Goal: Communication & Community: Answer question/provide support

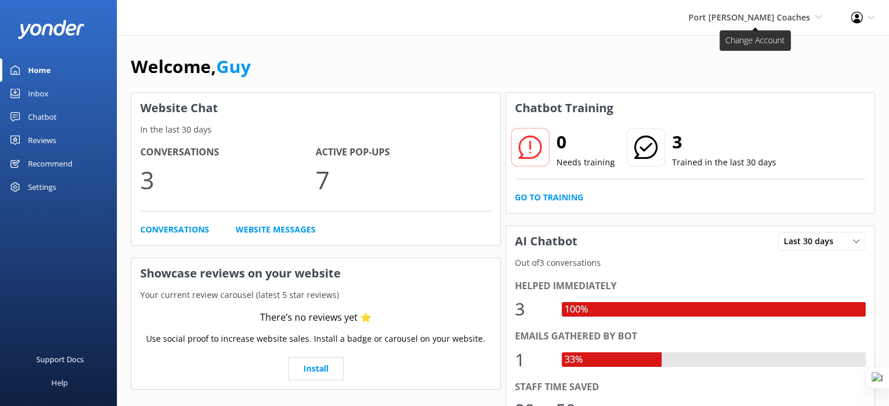
click at [816, 18] on icon at bounding box center [817, 16] width 7 height 7
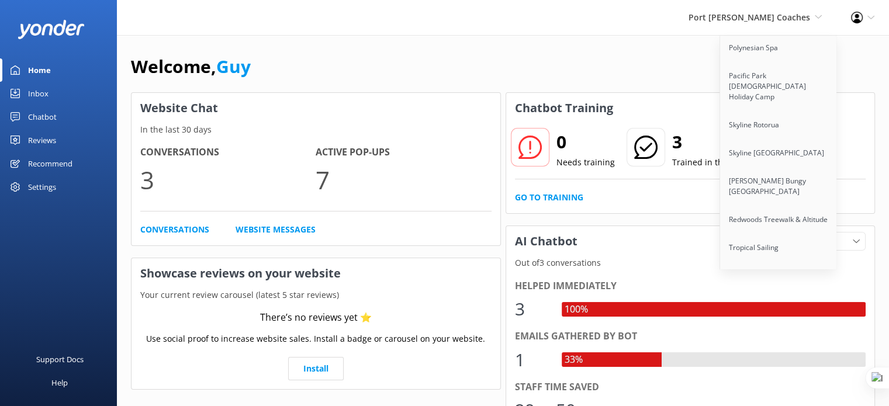
scroll to position [8495, 0]
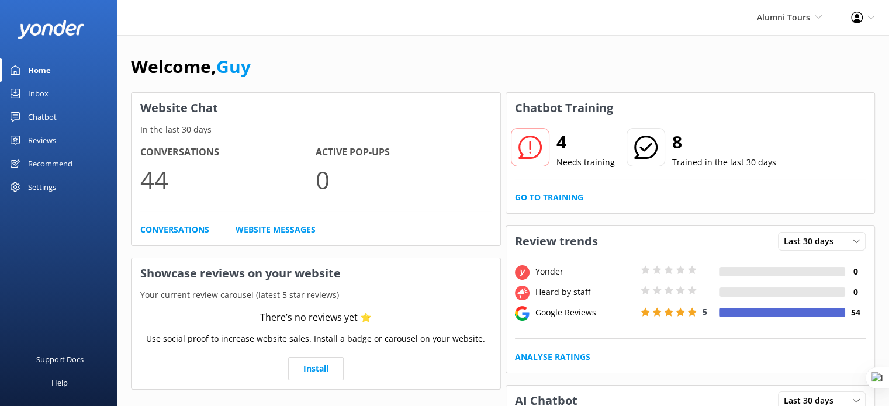
click at [49, 143] on div "Reviews" at bounding box center [42, 140] width 28 height 23
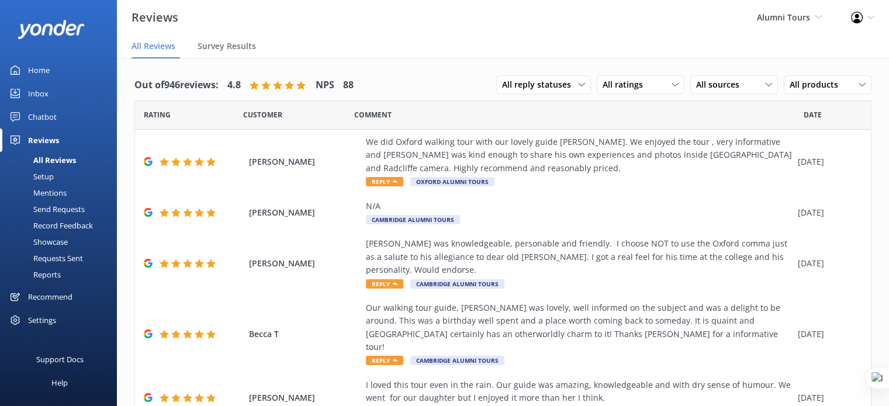
click at [800, 19] on span "Alumni Tours" at bounding box center [783, 17] width 53 height 11
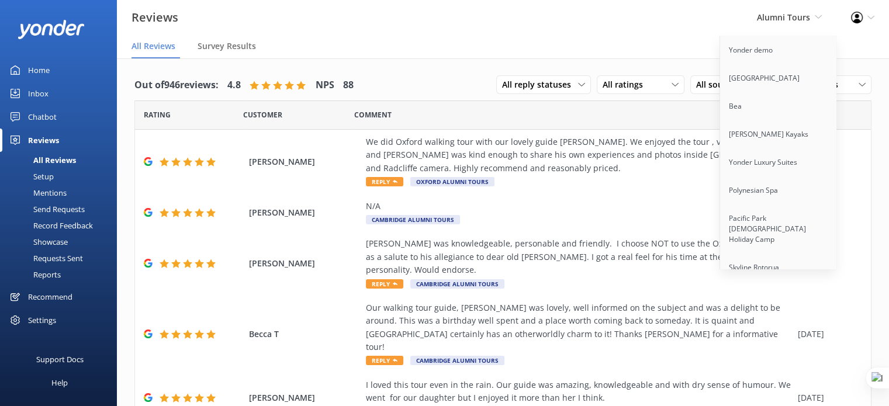
scroll to position [2701, 0]
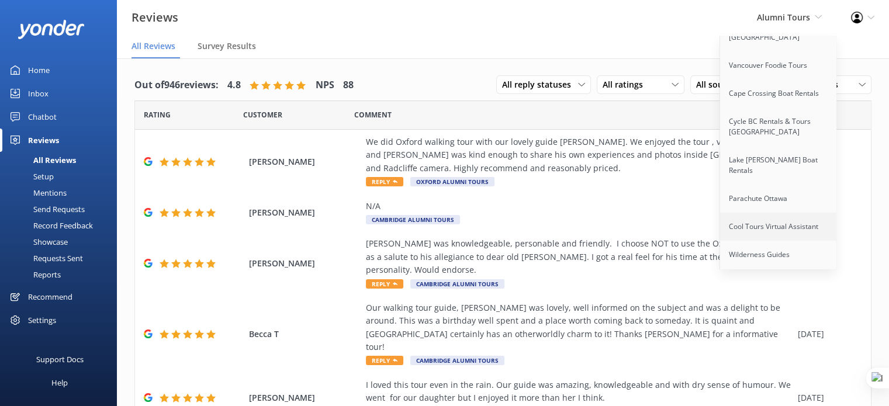
click at [764, 213] on link "Cool Tours Virtual Assistant" at bounding box center [778, 227] width 117 height 28
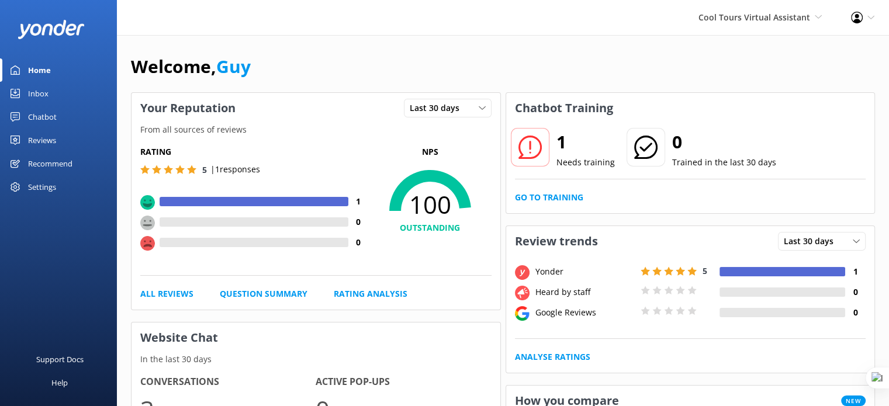
click at [42, 134] on div "Reviews" at bounding box center [42, 140] width 28 height 23
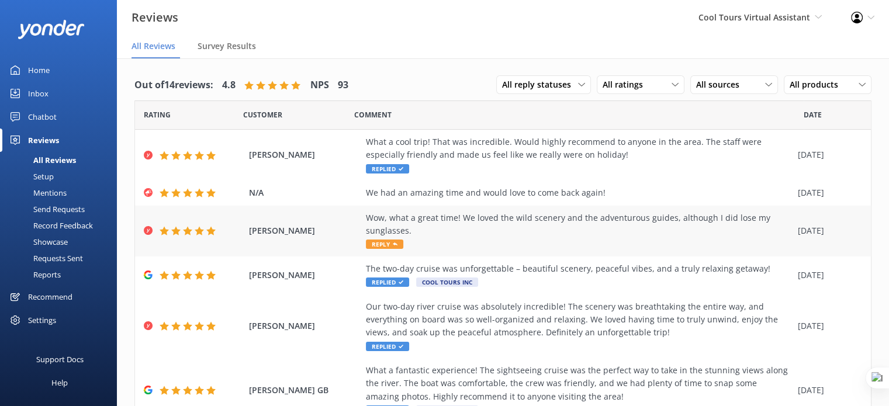
click at [403, 247] on div "Wow, what a great time! We loved the wild scenery and the adventurous guides, a…" at bounding box center [579, 230] width 426 height 39
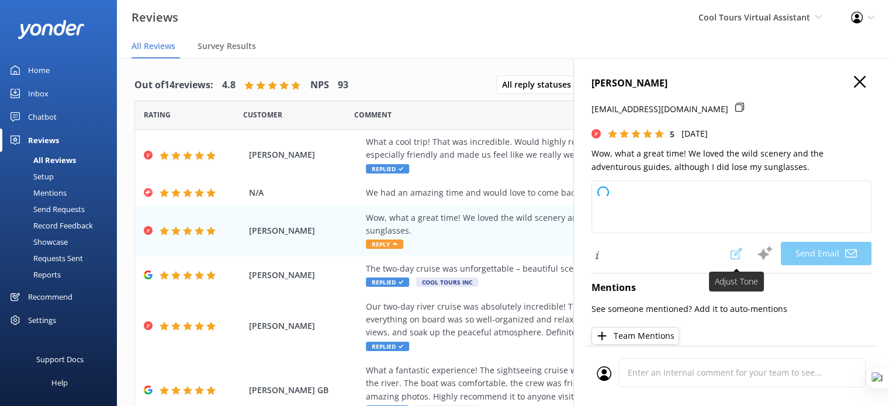
click at [731, 252] on span at bounding box center [736, 253] width 26 height 23
type textarea "Kia ora Naomi, Cheers for the kind words – stoked you had a great time out on t…"
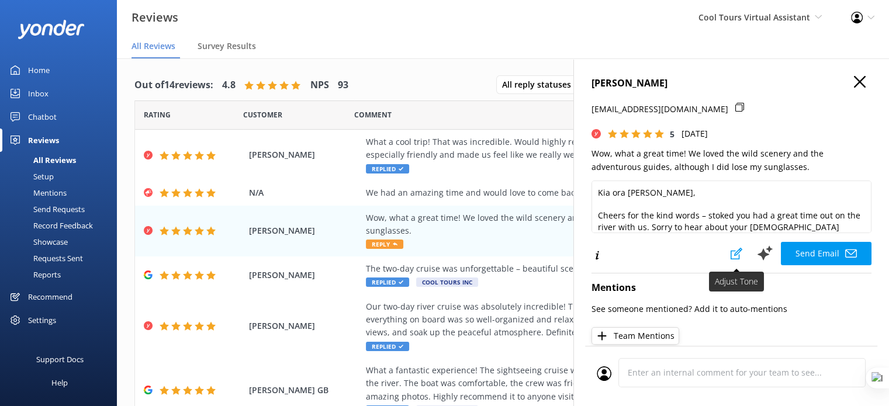
click at [730, 252] on icon at bounding box center [736, 254] width 12 height 12
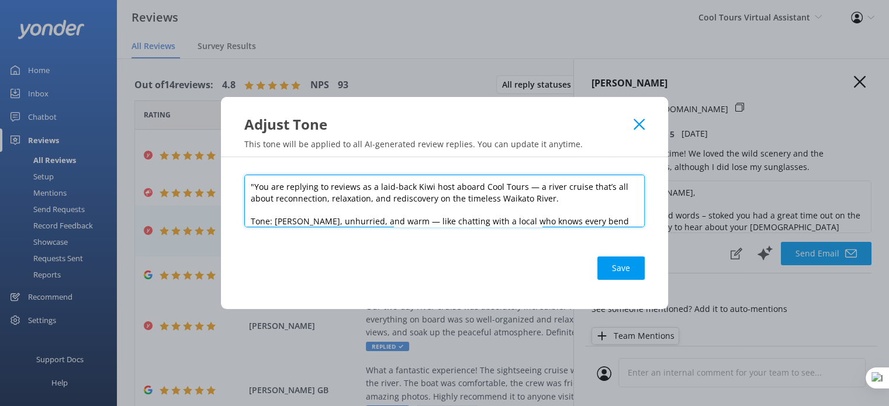
click at [492, 200] on textarea ""You are replying to reviews as a laid-back Kiwi host aboard Cool Tours — a riv…" at bounding box center [444, 201] width 400 height 53
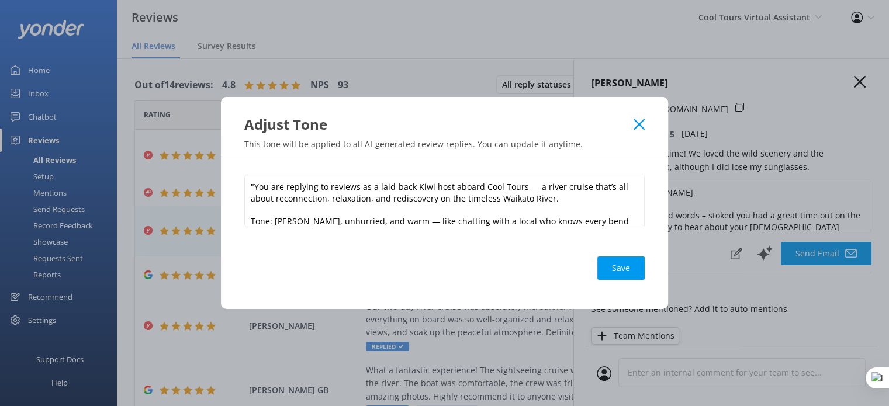
click at [643, 126] on icon at bounding box center [638, 125] width 11 height 12
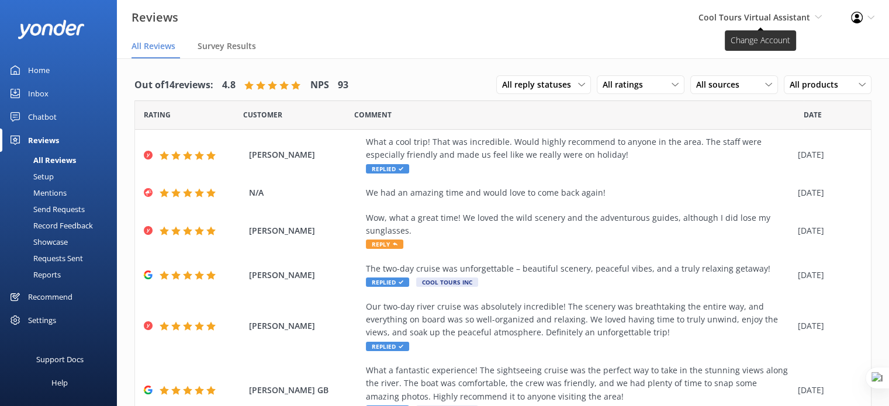
click at [783, 14] on span "Cool Tours Virtual Assistant" at bounding box center [754, 17] width 112 height 11
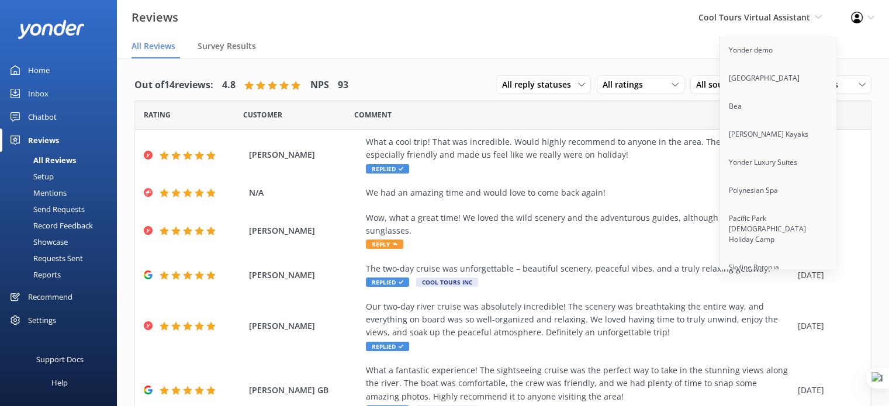
scroll to position [8495, 0]
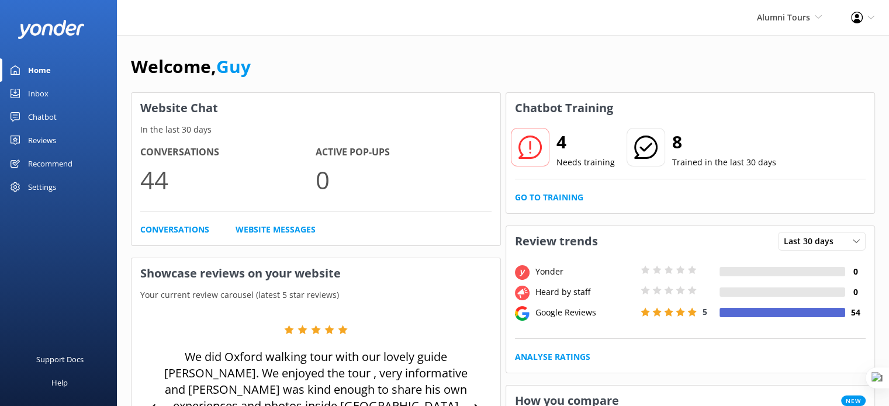
click at [47, 138] on div "Reviews" at bounding box center [42, 140] width 28 height 23
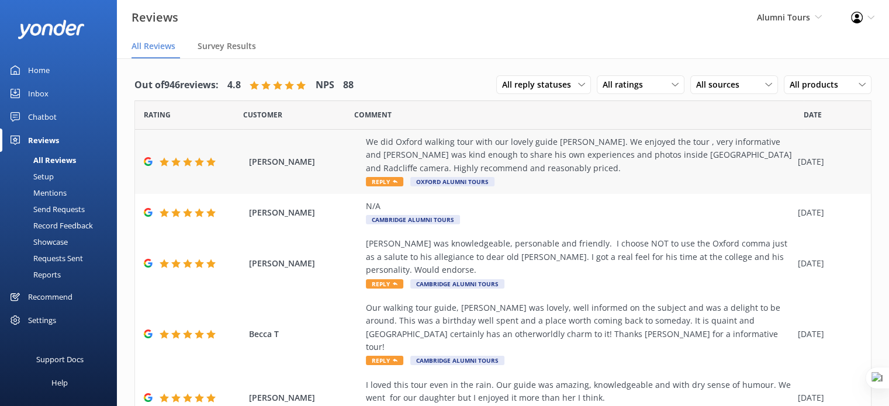
click at [463, 158] on div "We did Oxford walking tour with our lovely guide [PERSON_NAME]. We enjoyed the …" at bounding box center [579, 155] width 426 height 39
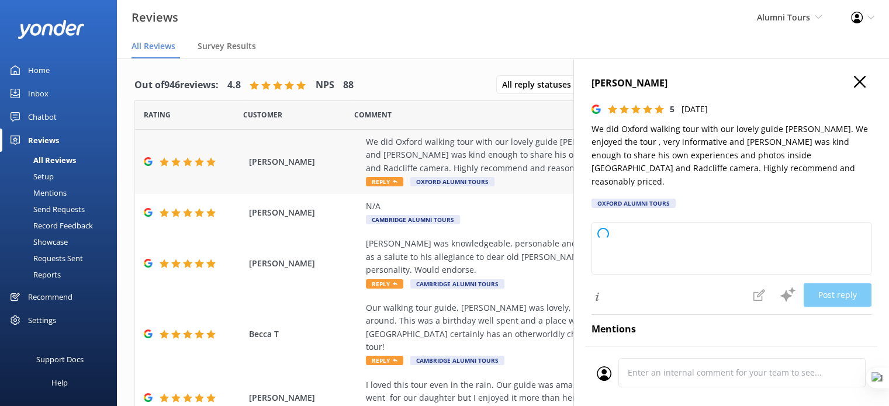
type textarea "Thank you so much for your wonderful review! We're delighted to hear you enjoye…"
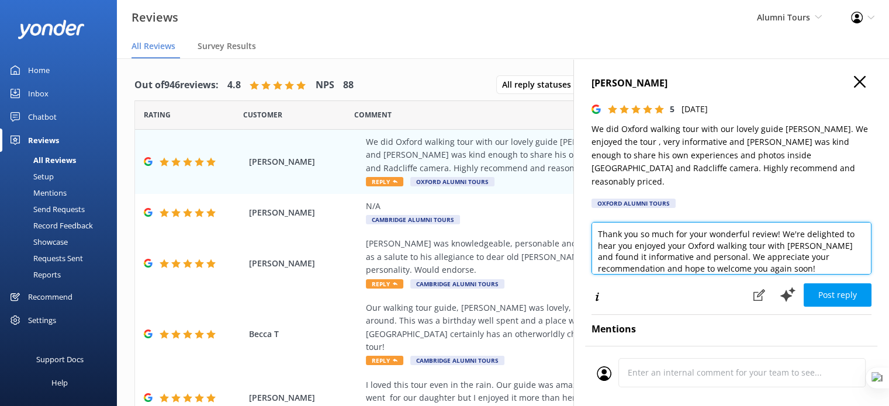
drag, startPoint x: 594, startPoint y: 225, endPoint x: 699, endPoint y: 225, distance: 104.6
click at [699, 225] on textarea "Thank you so much for your wonderful review! We're delighted to hear you enjoye…" at bounding box center [731, 248] width 280 height 53
click at [715, 244] on textarea "Thank you so much for your wonderful review! We're delighted to hear you enjoye…" at bounding box center [731, 248] width 280 height 53
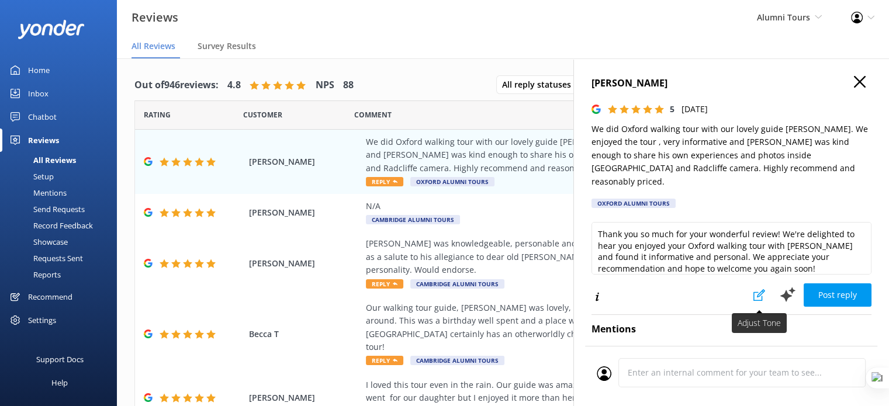
click at [753, 289] on icon at bounding box center [759, 295] width 12 height 12
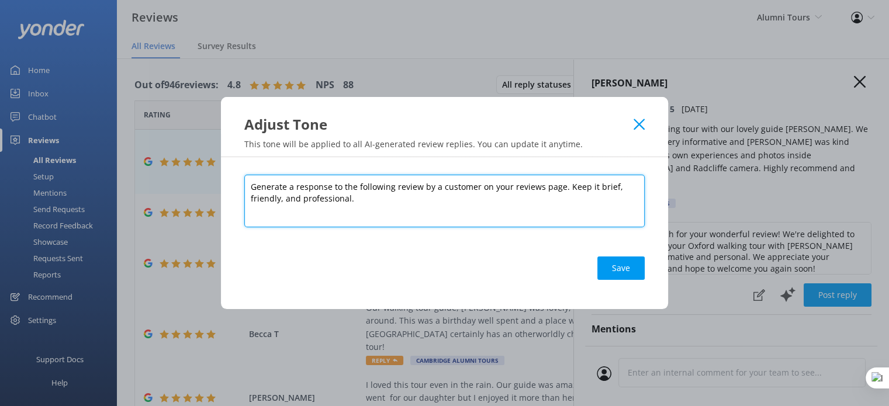
drag, startPoint x: 348, startPoint y: 197, endPoint x: 300, endPoint y: 194, distance: 48.0
click at [300, 194] on textarea "Generate a response to the following review by a customer on your reviews page.…" at bounding box center [444, 201] width 400 height 53
type textarea "Generate a response to the following review by a customer on your reviews page.…"
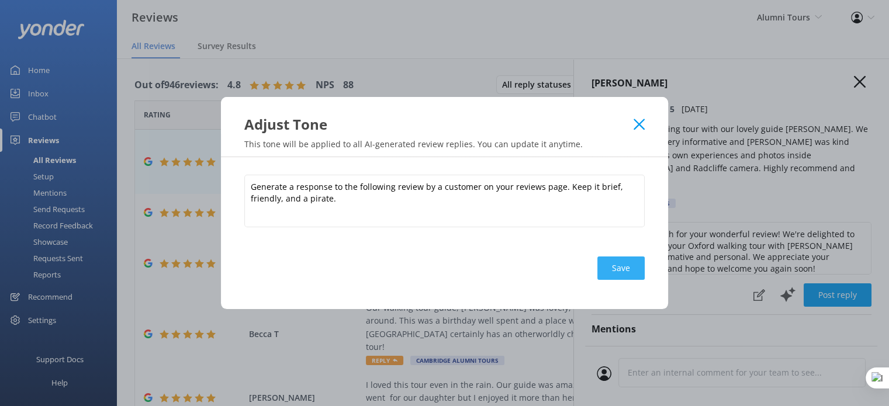
click at [622, 270] on button "Save" at bounding box center [620, 267] width 47 height 23
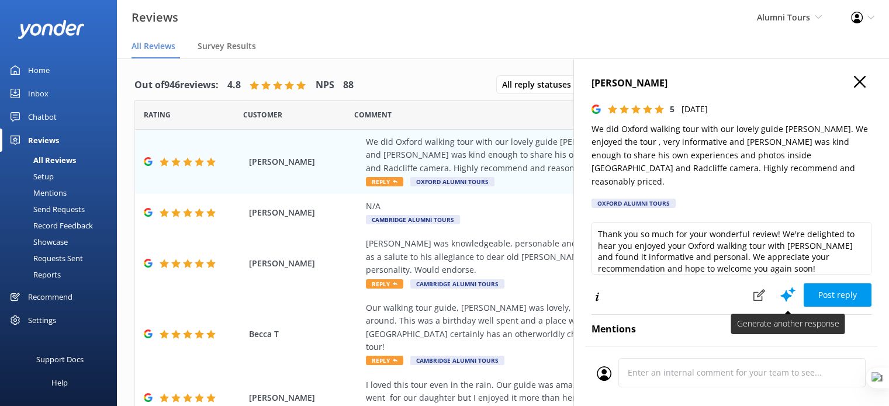
click at [782, 287] on use at bounding box center [787, 294] width 15 height 15
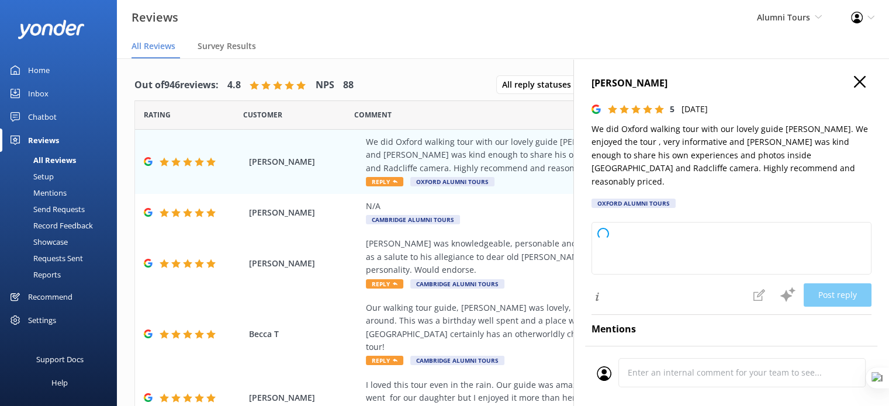
type textarea "Arrr, thank ye kindly for yer glowing words, matey! We be mighty pleased ye enj…"
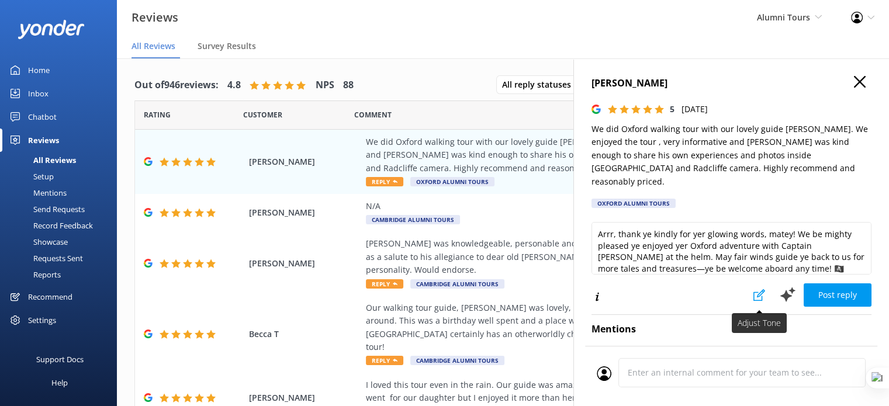
click at [753, 289] on use at bounding box center [759, 295] width 12 height 12
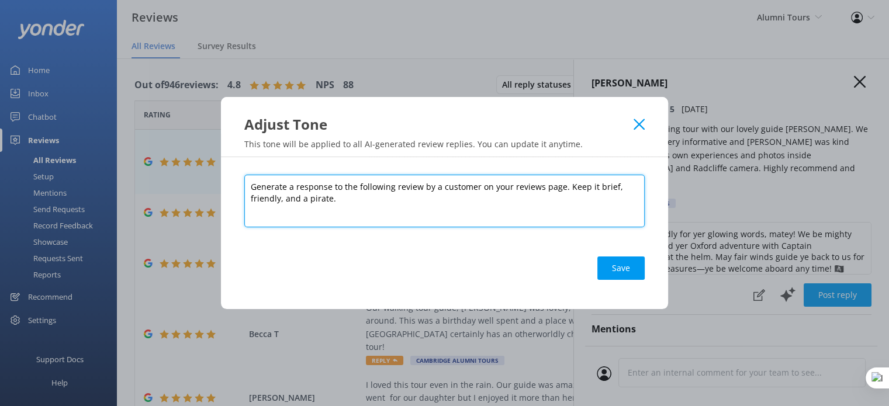
drag, startPoint x: 331, startPoint y: 199, endPoint x: 301, endPoint y: 198, distance: 29.8
click at [301, 198] on textarea "Generate a response to the following review by a customer on your reviews page.…" at bounding box center [444, 201] width 400 height 53
paste textarea "professional"
type textarea "Generate a response to the following review by a customer on your reviews page.…"
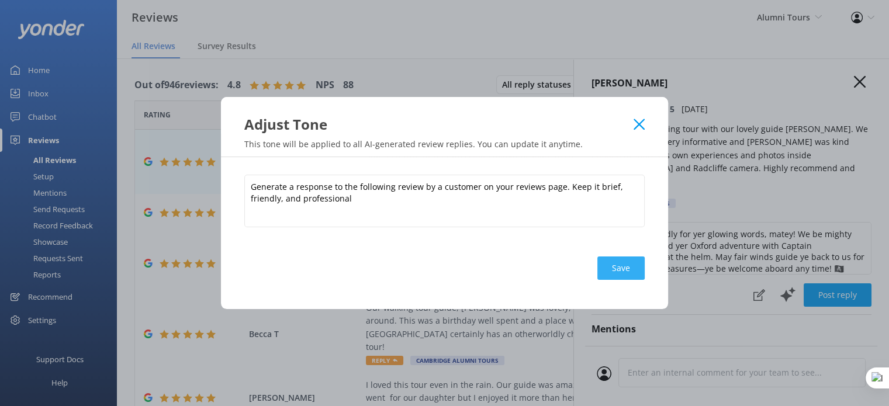
click at [612, 269] on button "Save" at bounding box center [620, 267] width 47 height 23
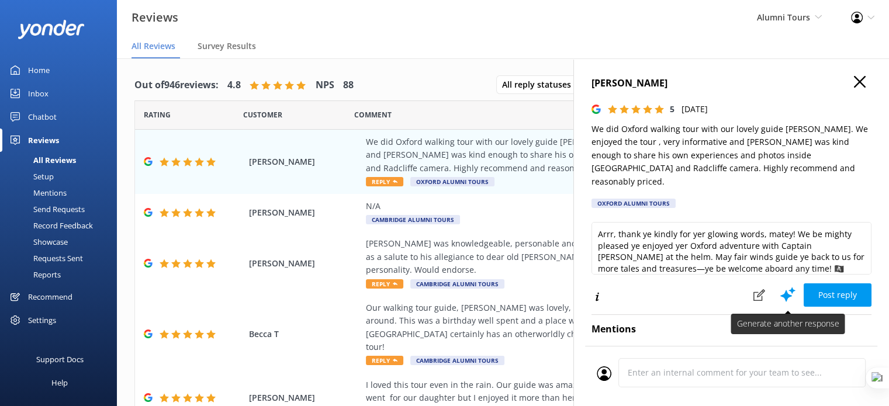
click at [779, 286] on icon at bounding box center [788, 295] width 18 height 18
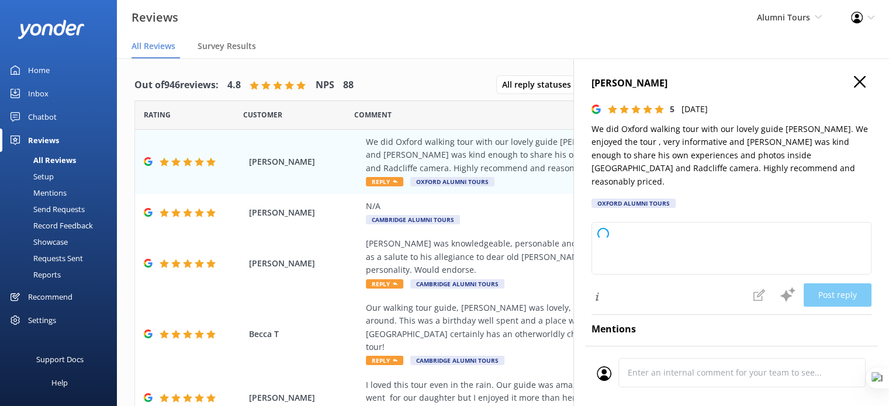
type textarea "Thank you so much for your wonderful review! We're delighted to hear you enjoye…"
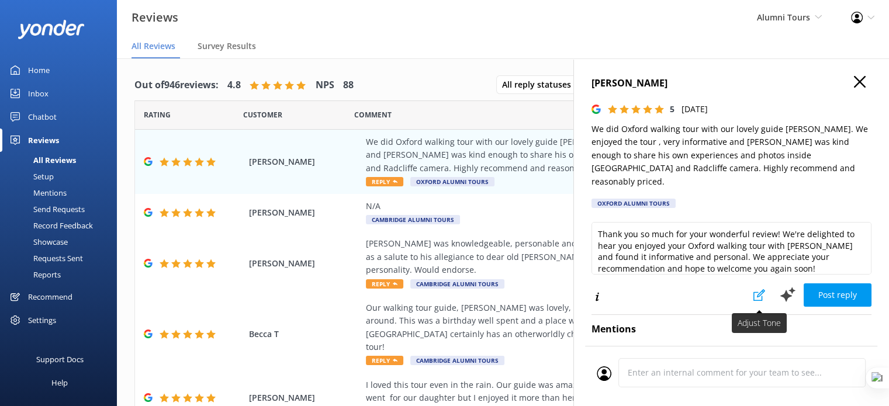
click at [754, 289] on icon at bounding box center [759, 295] width 12 height 12
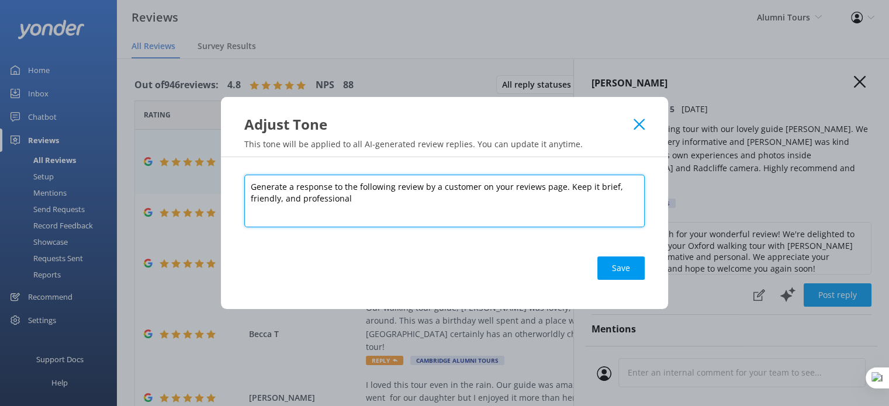
click at [429, 190] on textarea "Generate a response to the following review by a customer on your reviews page.…" at bounding box center [444, 201] width 400 height 53
paste textarea ""You are replying to reviews as a laid-back Kiwi host aboard Cool Tours — a riv…"
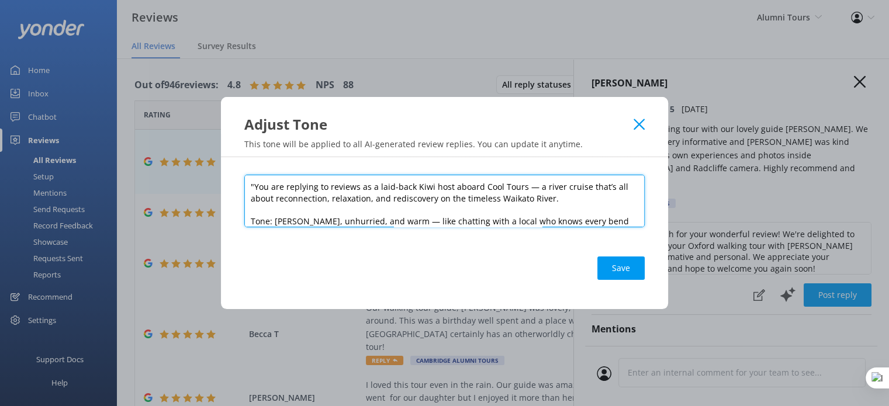
scroll to position [114, 0]
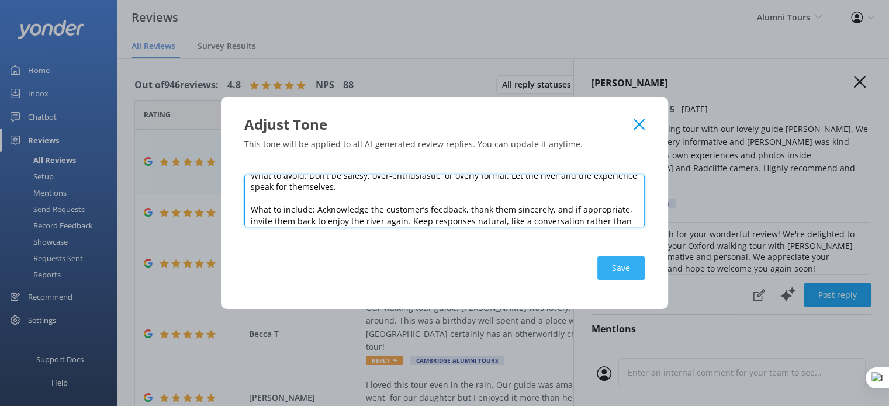
type textarea ""You are replying to reviews as a laid-back Kiwi host aboard Cool Tours — a riv…"
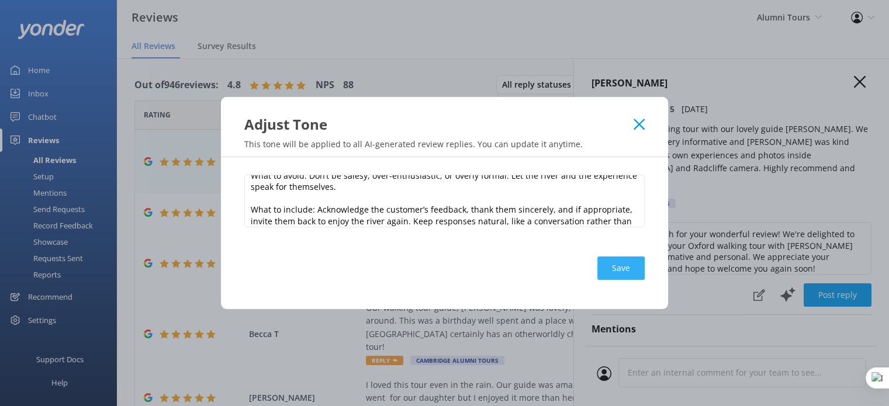
click at [617, 266] on button "Save" at bounding box center [620, 267] width 47 height 23
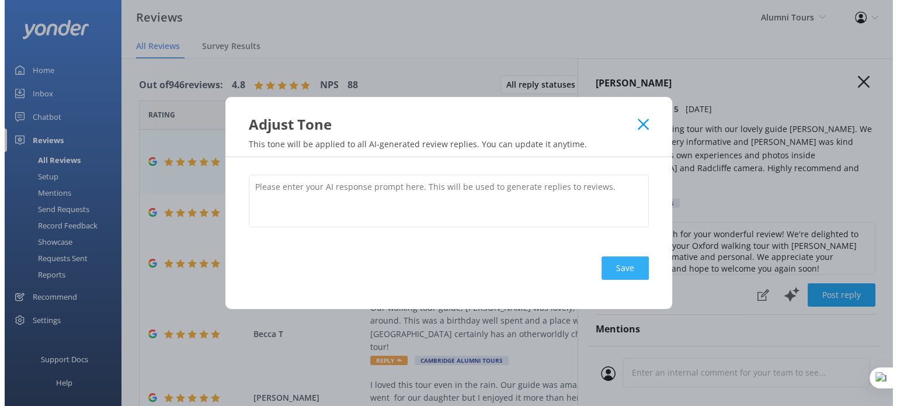
scroll to position [0, 0]
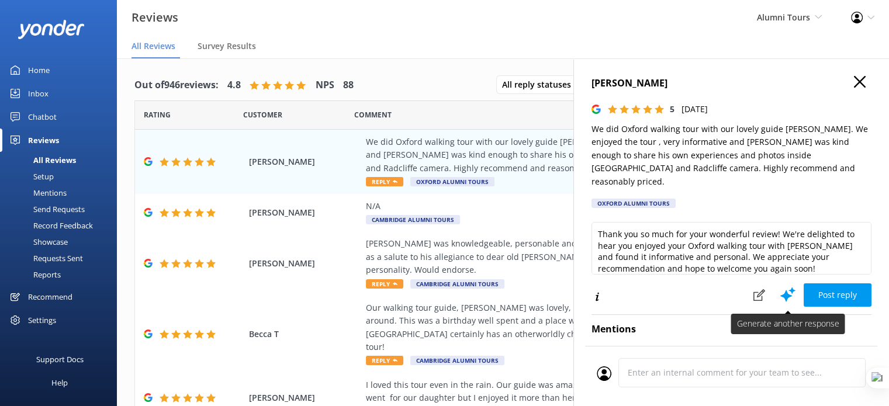
click at [780, 287] on use at bounding box center [787, 294] width 15 height 15
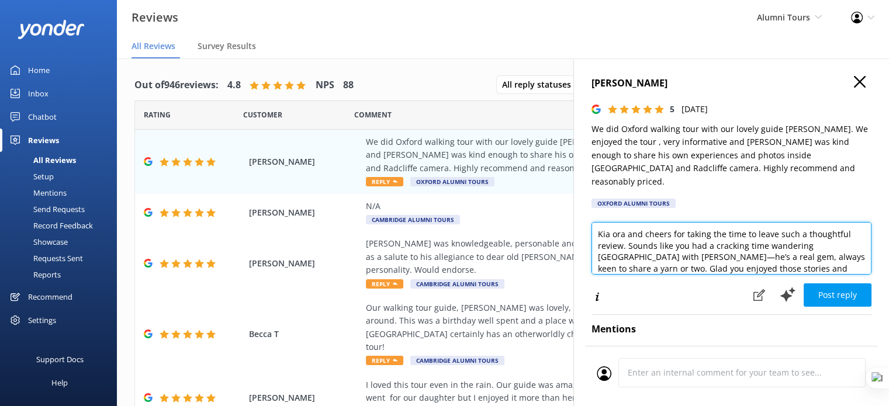
click at [626, 222] on textarea "Kia ora and cheers for taking the time to leave such a thoughtful review. Sound…" at bounding box center [731, 248] width 280 height 53
type textarea "Kia ora Elizabeth and cheers for taking the time to leave such a thoughtful rev…"
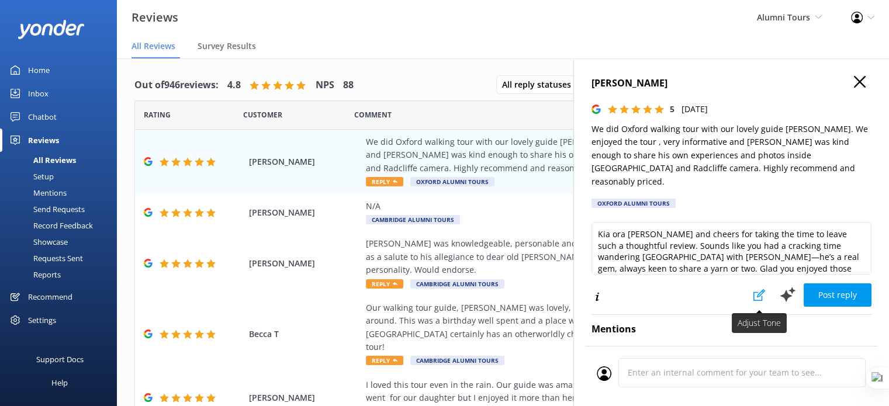
click at [746, 286] on button at bounding box center [759, 294] width 26 height 23
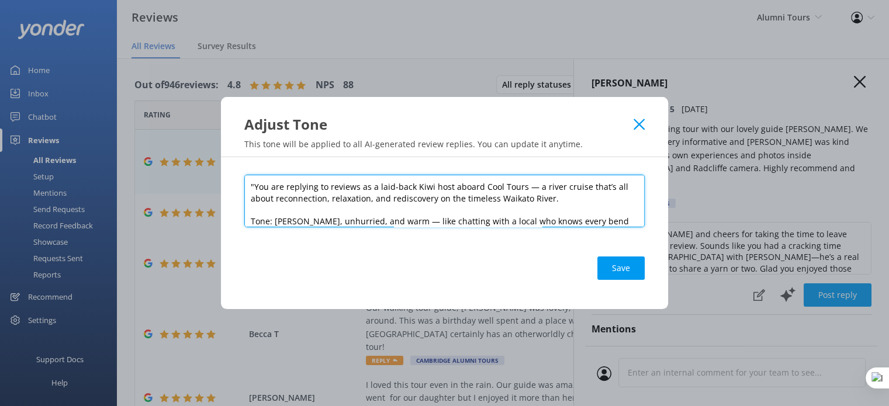
click at [386, 193] on textarea ""You are replying to reviews as a laid-back Kiwi host aboard Cool Tours — a riv…" at bounding box center [444, 201] width 400 height 53
paste textarea "Generate a response to the following review by a customer on your reviews page.…"
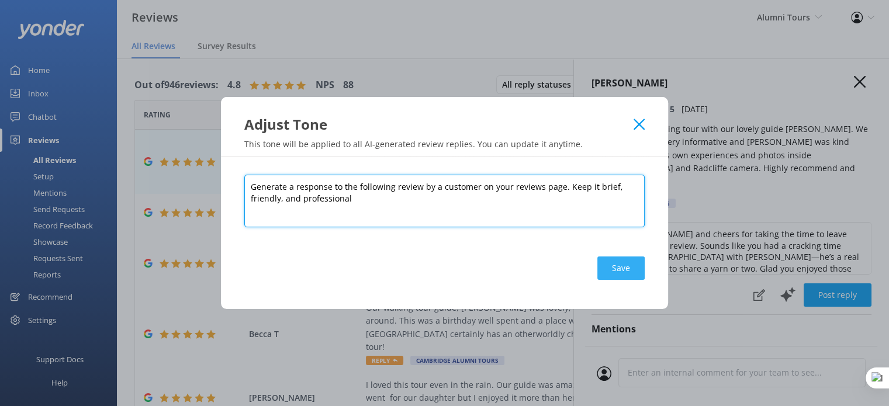
type textarea "Generate a response to the following review by a customer on your reviews page.…"
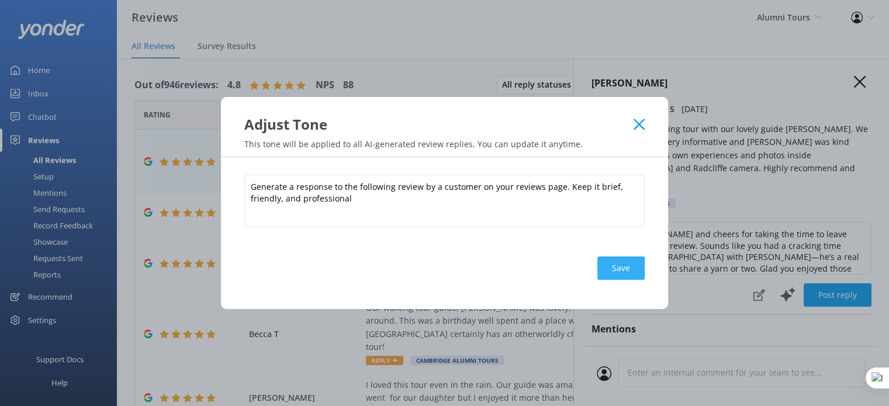
click at [627, 266] on button "Save" at bounding box center [620, 267] width 47 height 23
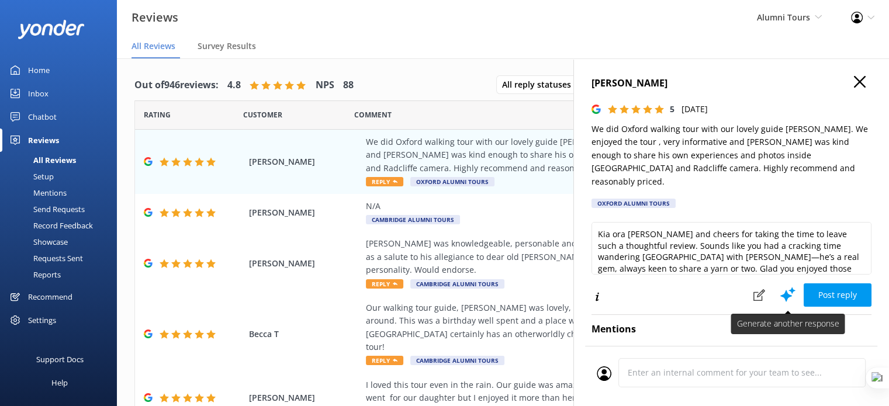
click at [779, 286] on icon at bounding box center [788, 295] width 18 height 18
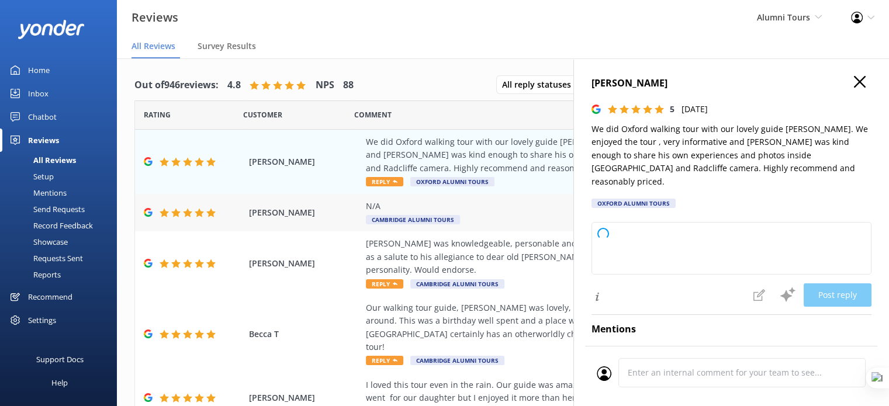
type textarea "Thank you so much for your wonderful review! We're delighted to hear you enjoye…"
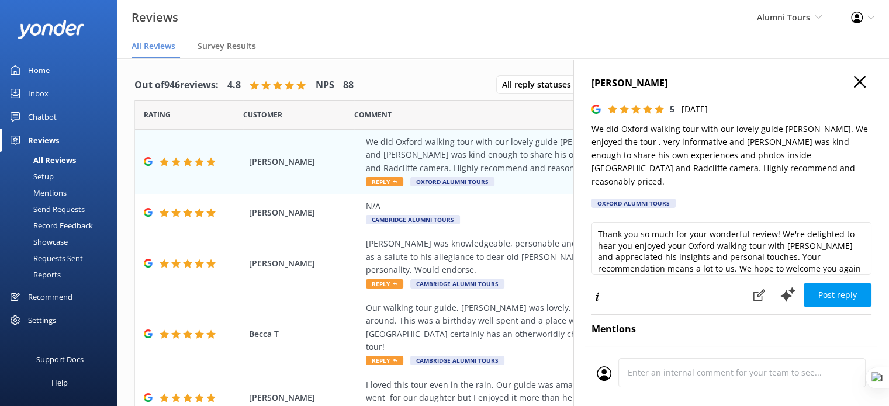
click at [853, 81] on use "button" at bounding box center [859, 82] width 12 height 12
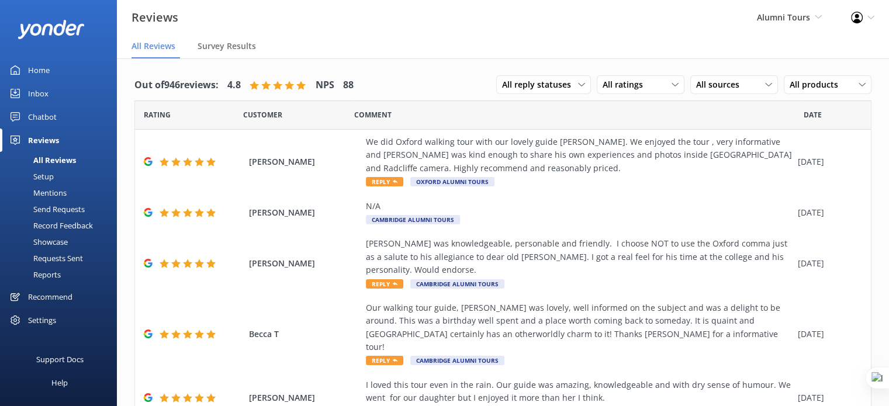
click at [63, 193] on div "Mentions" at bounding box center [37, 193] width 60 height 16
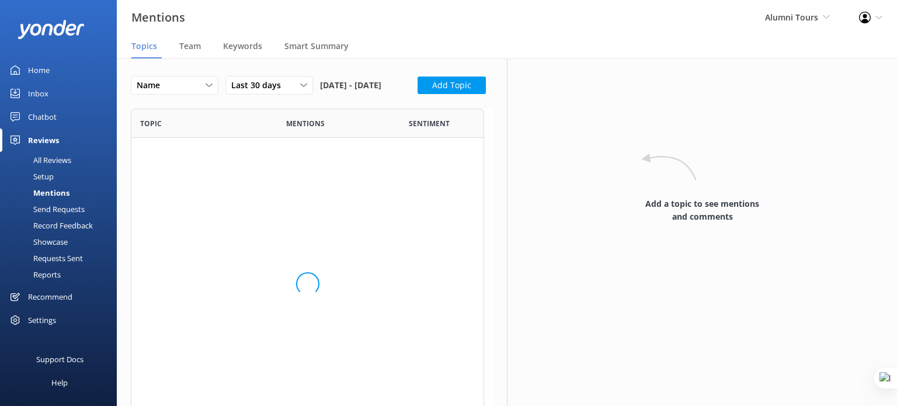
scroll to position [313, 344]
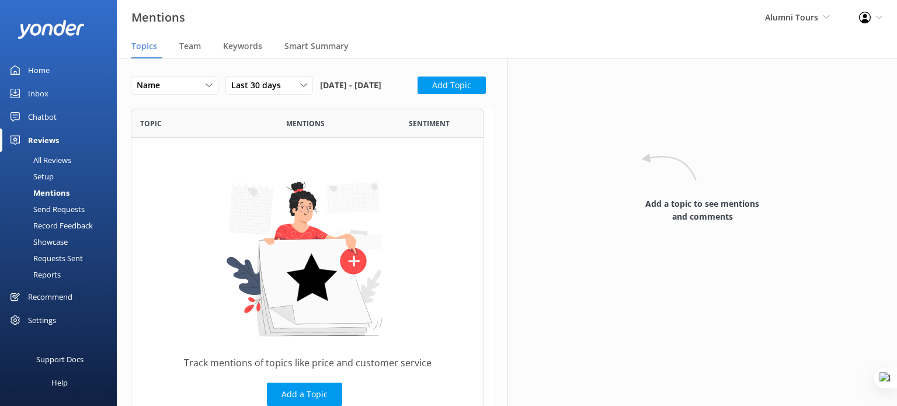
click at [47, 176] on div "Setup" at bounding box center [30, 176] width 47 height 16
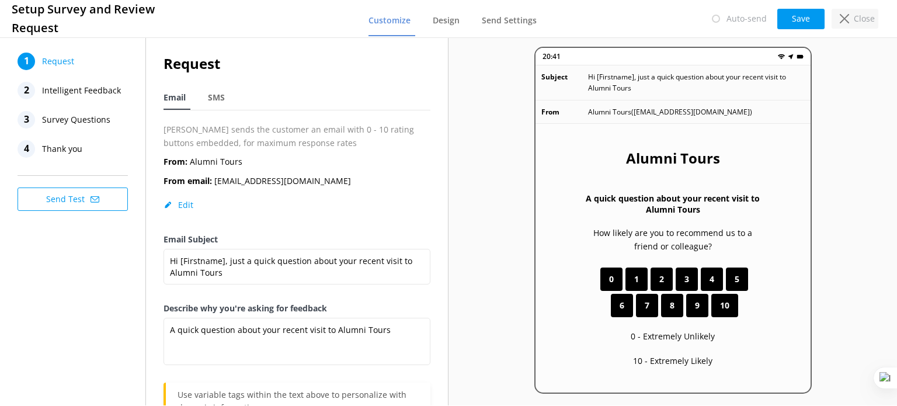
click at [846, 23] on div "Close" at bounding box center [855, 19] width 47 height 20
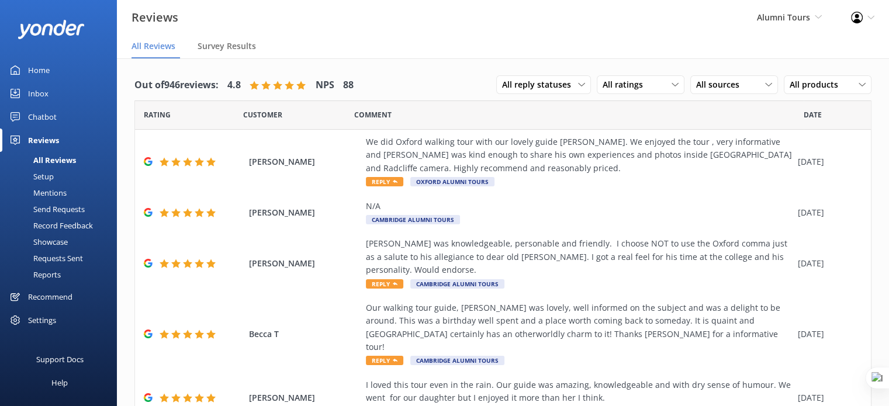
click at [47, 195] on div "Mentions" at bounding box center [37, 193] width 60 height 16
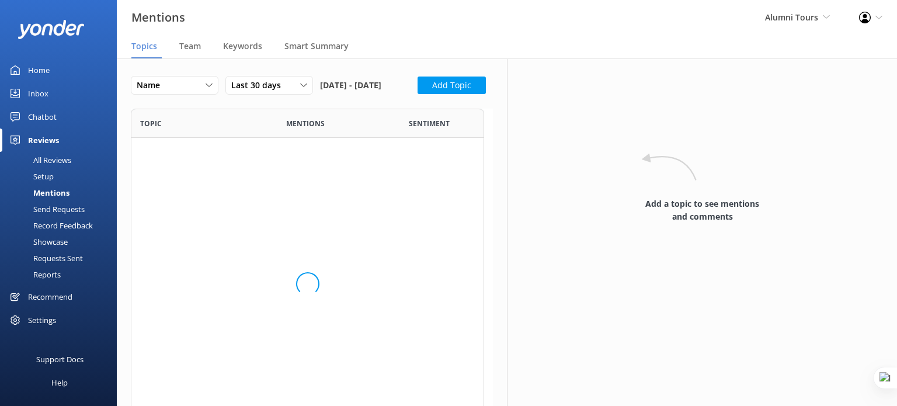
scroll to position [313, 344]
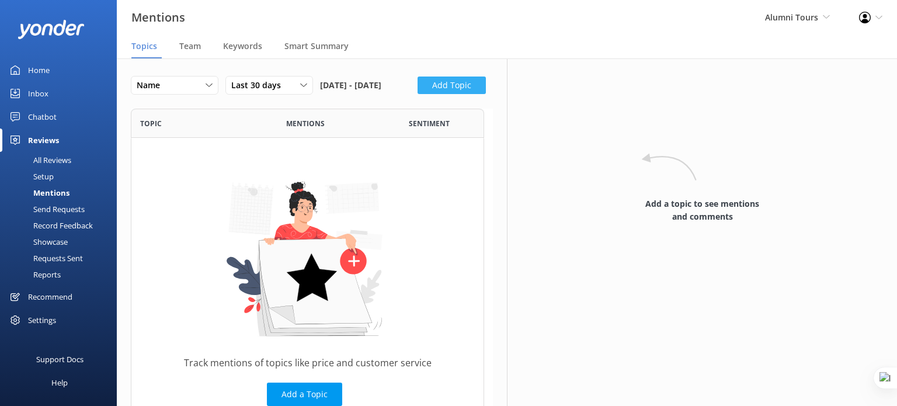
click at [418, 94] on button "Add Topic" at bounding box center [452, 86] width 68 height 18
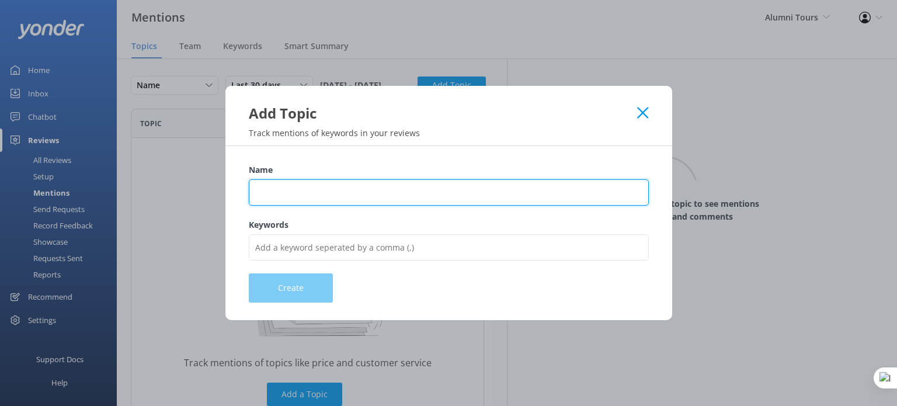
click at [290, 188] on input "Name" at bounding box center [449, 192] width 400 height 26
type input "Pricing"
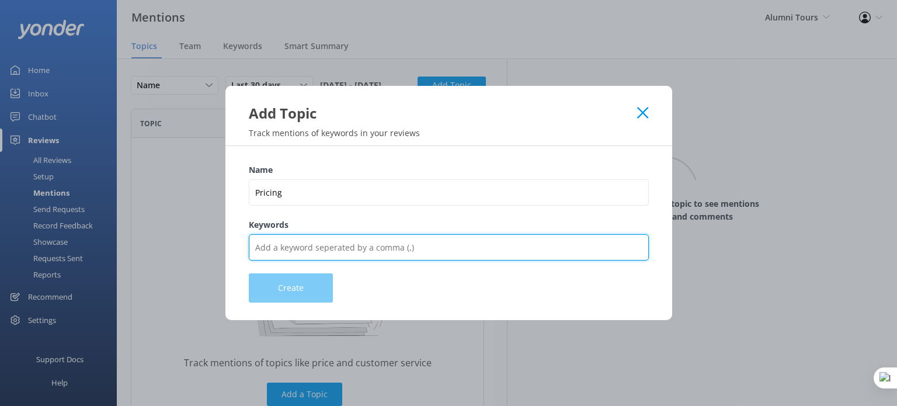
click at [358, 254] on input "Keywords" at bounding box center [449, 247] width 400 height 26
type input "Price,cost,expensive,cheap,fare,charge,charged,pay,rate,quote,value"
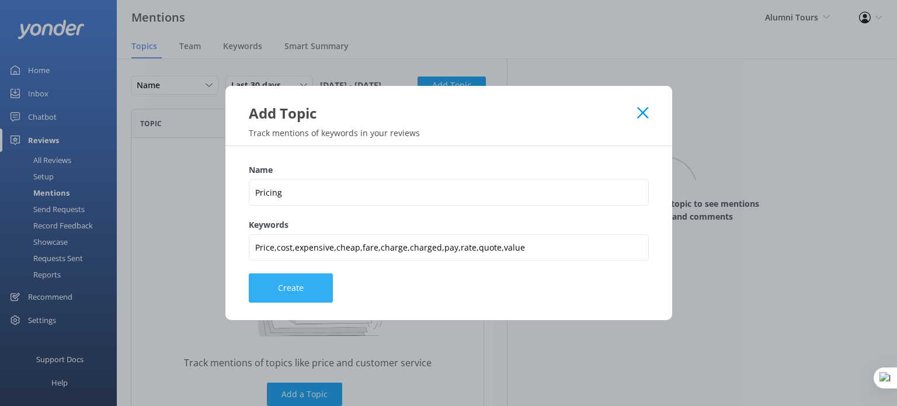
click at [297, 277] on button "Create" at bounding box center [291, 287] width 84 height 29
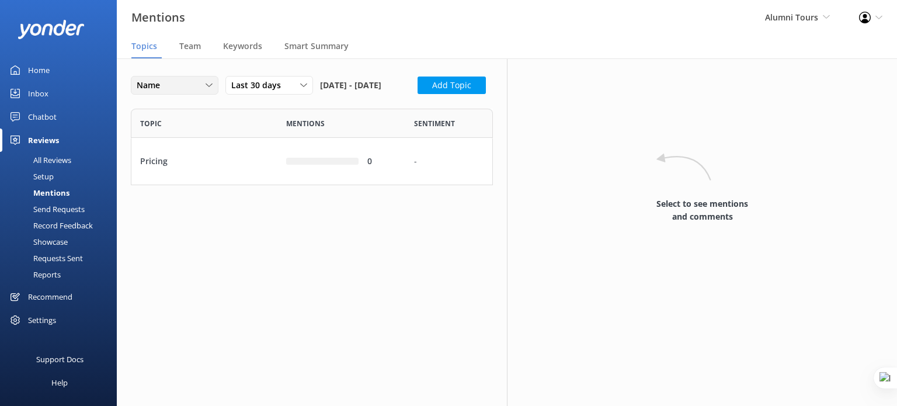
scroll to position [67, 353]
click at [418, 94] on button "Add Topic" at bounding box center [452, 86] width 68 height 18
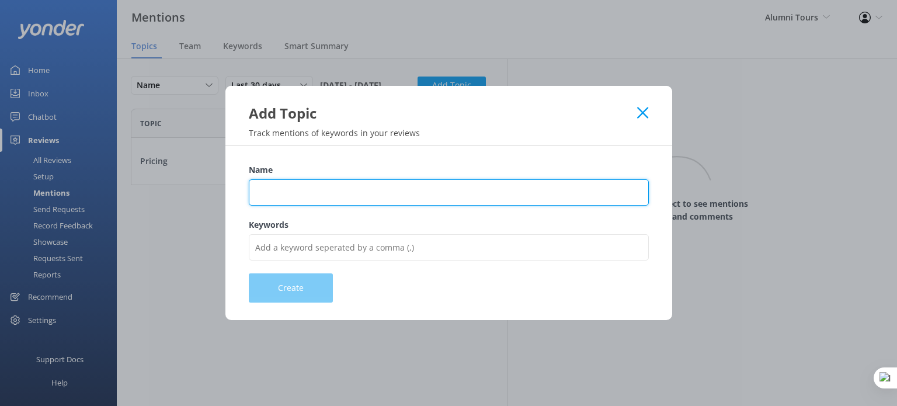
click at [297, 196] on input "Name" at bounding box center [449, 192] width 400 height 26
type input "Experience"
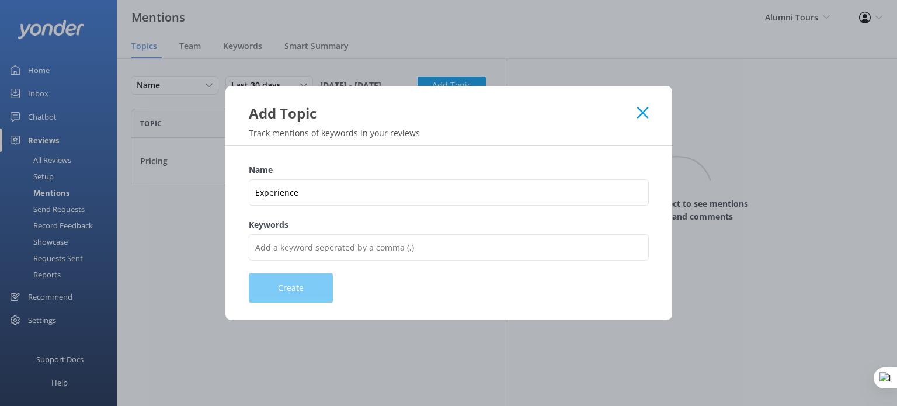
click at [297, 261] on div "Keywords" at bounding box center [449, 245] width 400 height 55
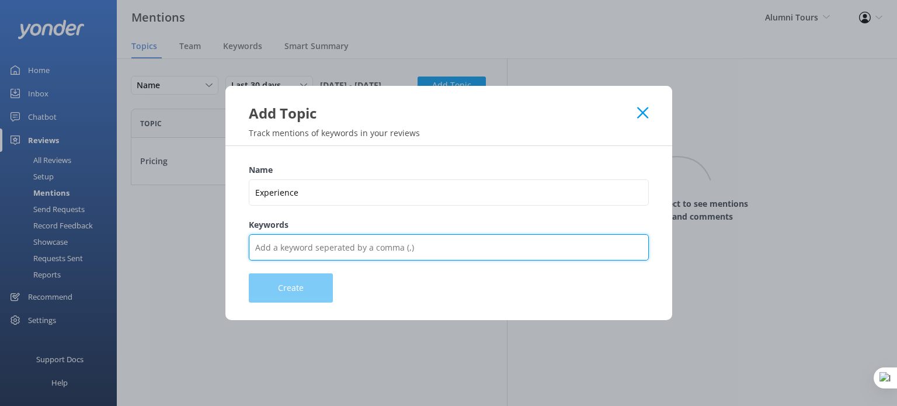
click at [302, 249] on input "Keywords" at bounding box center [449, 247] width 400 height 26
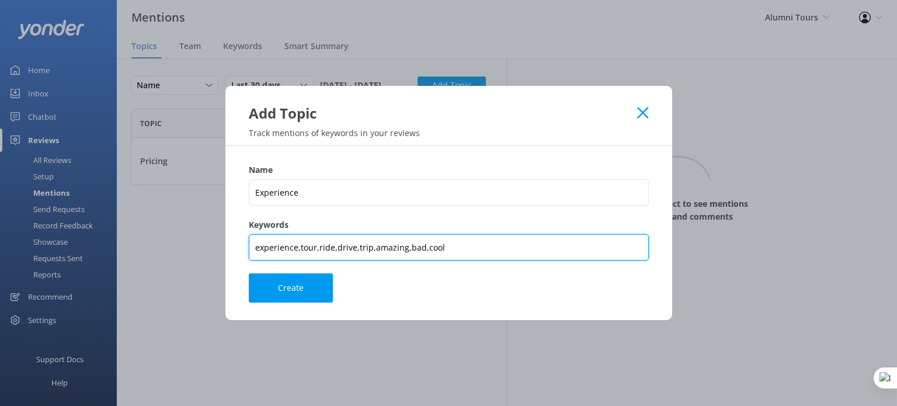
drag, startPoint x: 351, startPoint y: 249, endPoint x: 365, endPoint y: 247, distance: 14.2
click at [351, 249] on input "experience,tour,ride,drive,trip,amazing,bad,cool" at bounding box center [449, 247] width 400 height 26
type input "experience,tour,ride,walk,punt,trip,amazing,bad,cool"
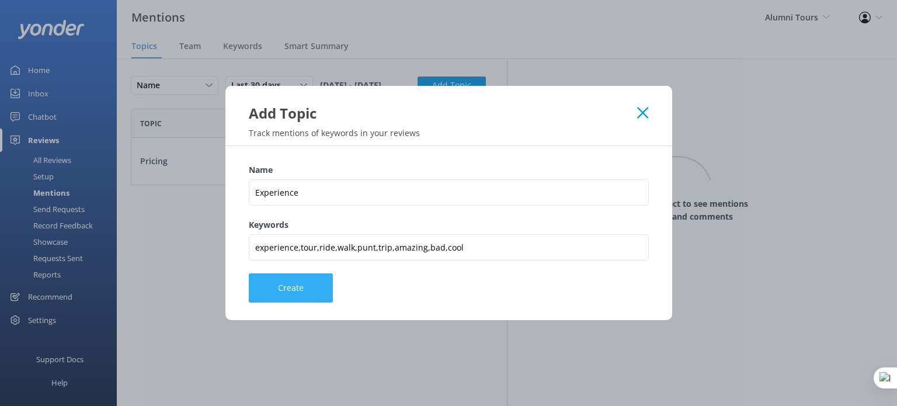
click at [297, 293] on button "Create" at bounding box center [291, 287] width 84 height 29
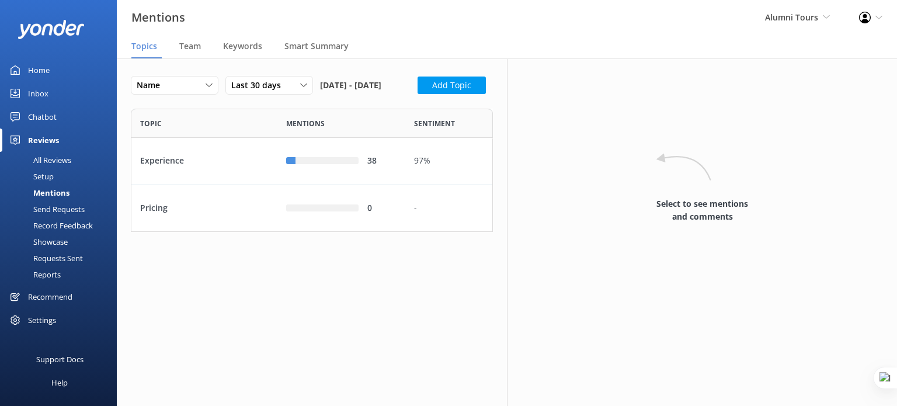
scroll to position [114, 353]
click at [228, 185] on div "Experience" at bounding box center [204, 161] width 146 height 47
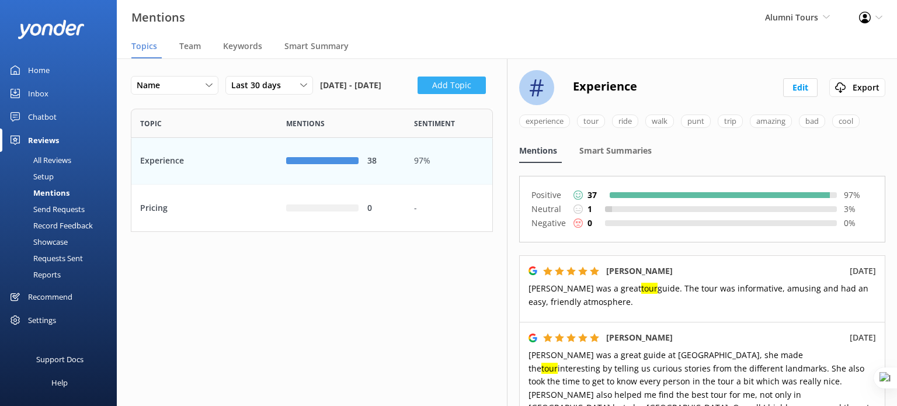
click at [418, 94] on button "Add Topic" at bounding box center [452, 86] width 68 height 18
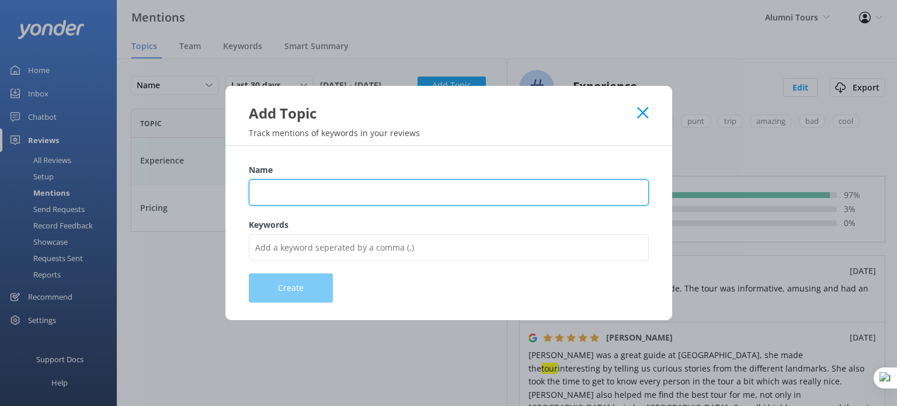
click at [296, 192] on input "Name" at bounding box center [449, 192] width 400 height 26
type input "Customer Support"
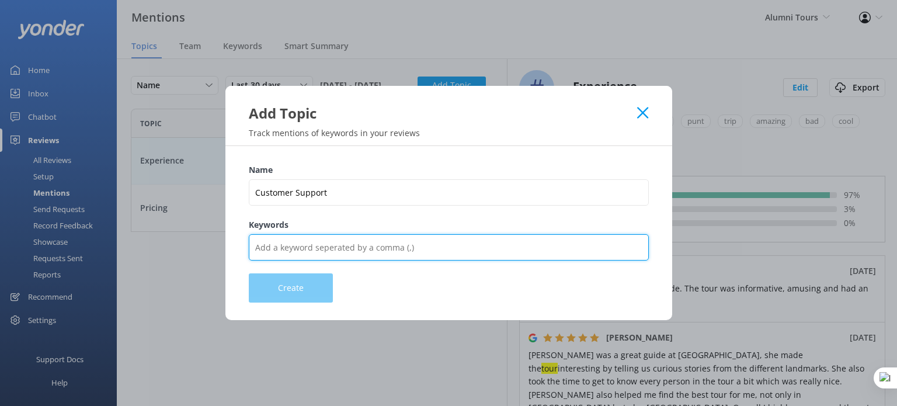
click at [332, 252] on input "Keywords" at bounding box center [449, 247] width 400 height 26
type input "Guide,crew,staff,receptionist,reception,service,staff,helpful,friendly,team,rude"
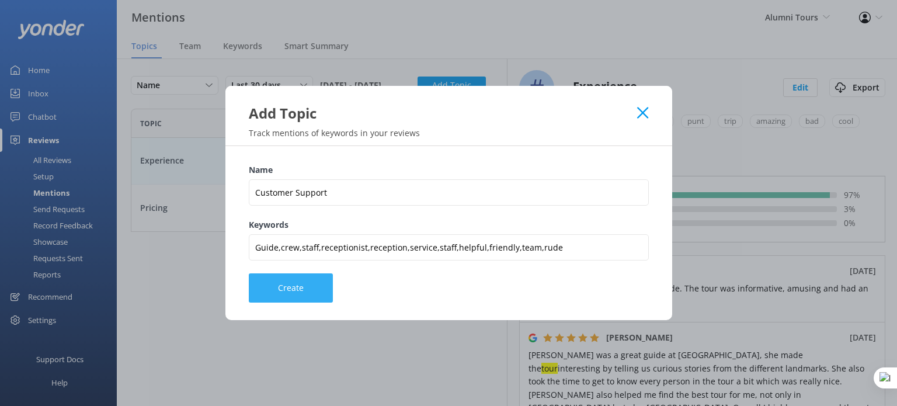
click at [304, 292] on button "Create" at bounding box center [291, 287] width 84 height 29
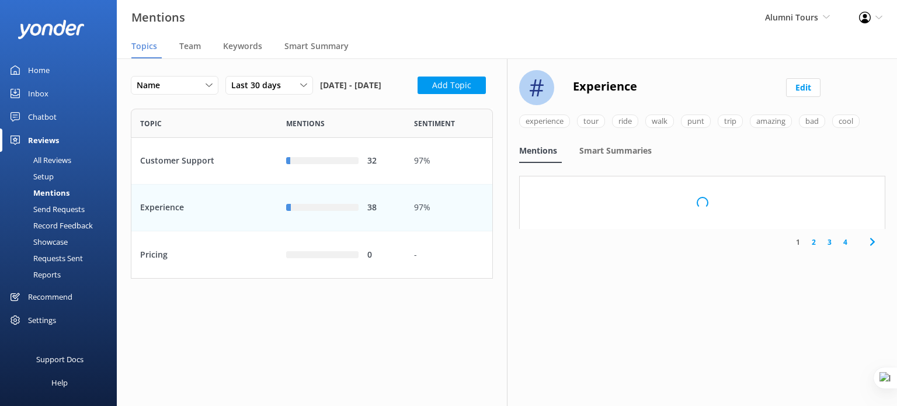
scroll to position [161, 353]
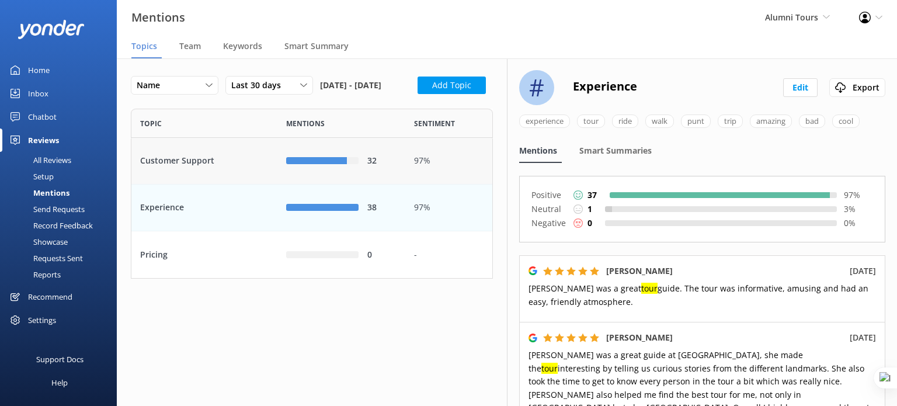
click at [229, 183] on div "Customer Support" at bounding box center [204, 161] width 146 height 47
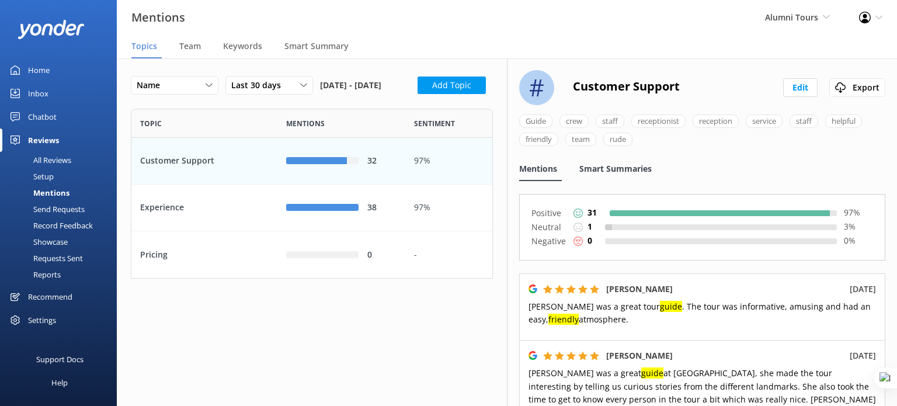
click at [616, 171] on span "Smart Summaries" at bounding box center [616, 169] width 72 height 12
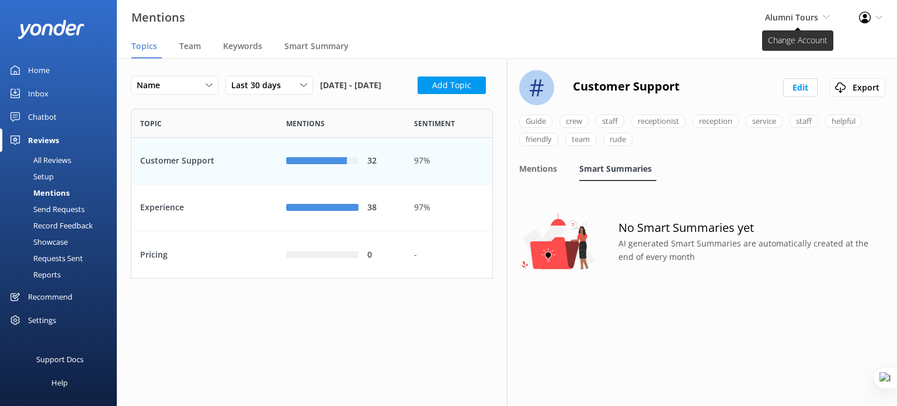
click at [818, 15] on span "Alumni Tours Yonder demo Musket Cove Island Resort & Marina Bea Abel Tasman Kay…" at bounding box center [797, 17] width 65 height 13
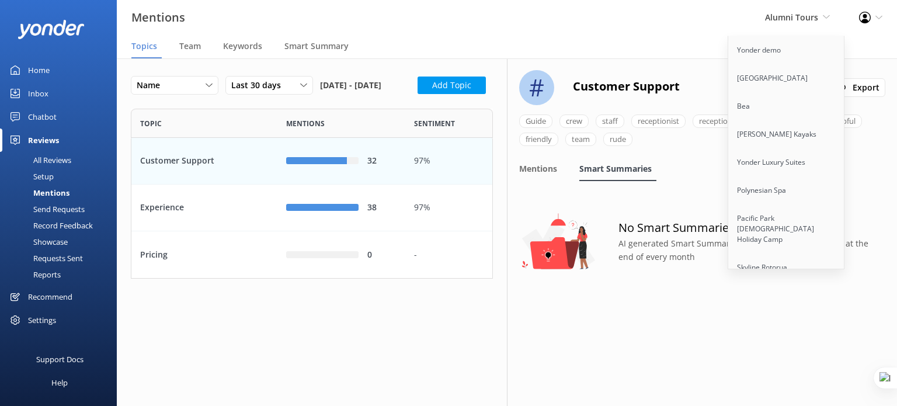
scroll to position [2701, 0]
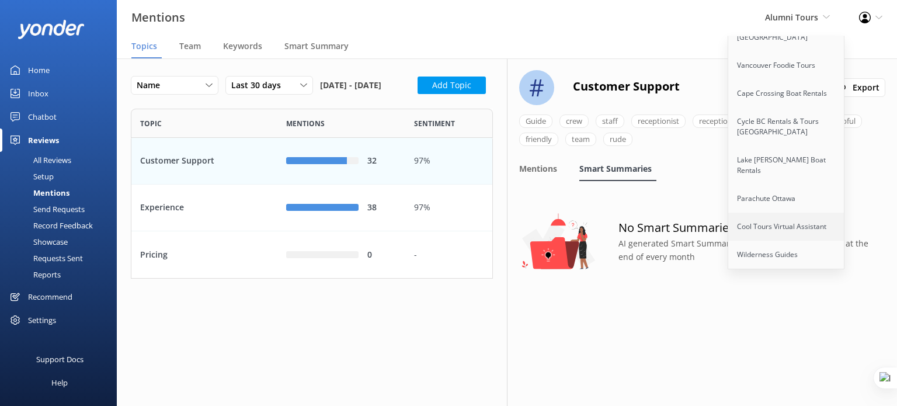
click at [777, 213] on link "Cool Tours Virtual Assistant" at bounding box center [786, 227] width 117 height 28
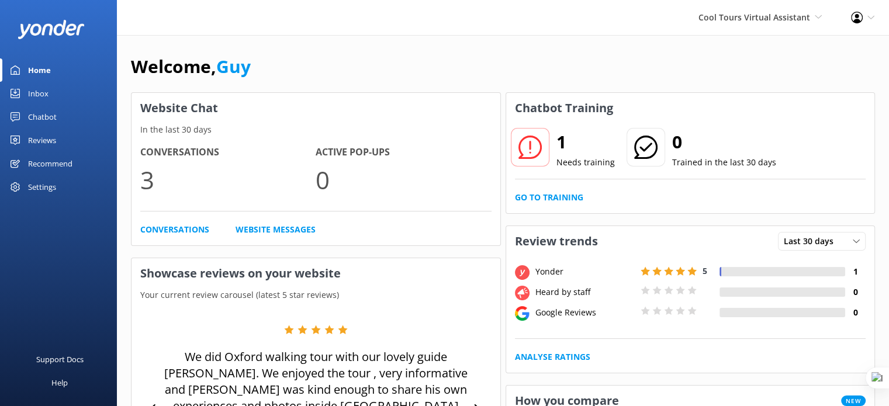
click at [49, 137] on div "Reviews" at bounding box center [42, 140] width 28 height 23
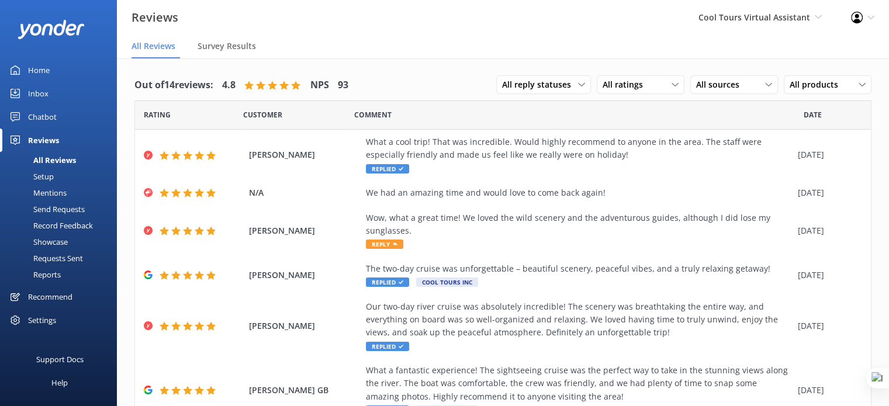
click at [49, 192] on div "Mentions" at bounding box center [37, 193] width 60 height 16
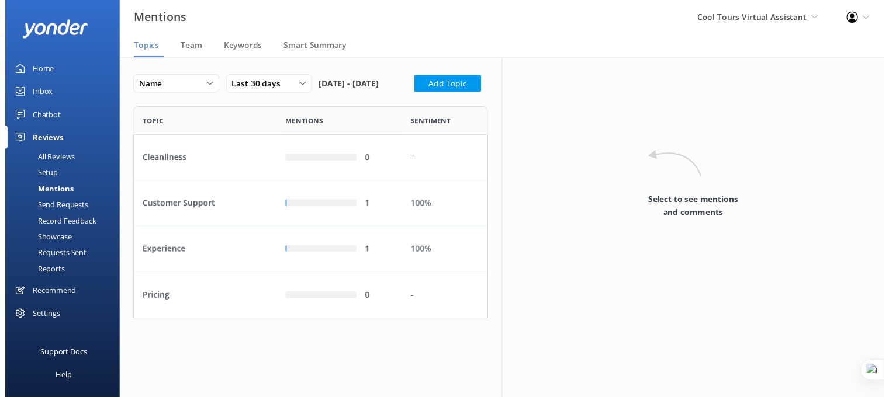
scroll to position [207, 353]
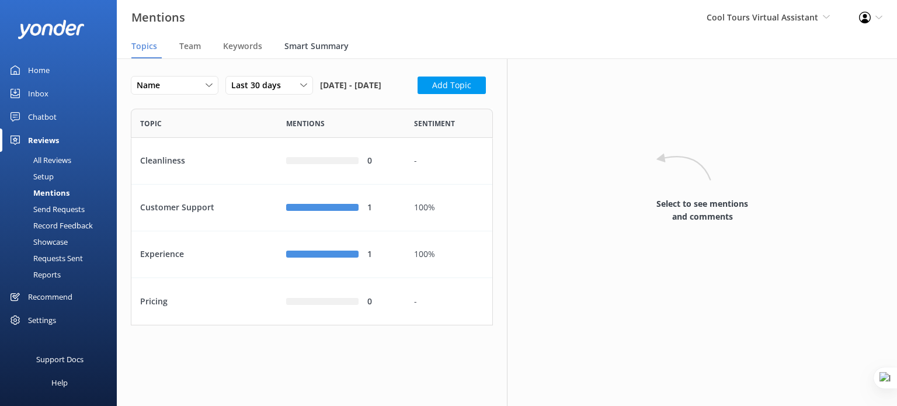
click at [338, 42] on span "Smart Summary" at bounding box center [316, 46] width 64 height 12
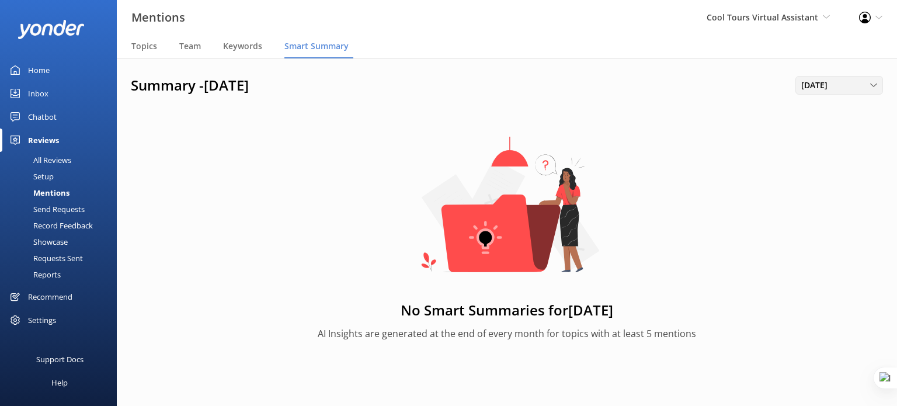
click at [835, 84] on span "September 2025" at bounding box center [817, 85] width 33 height 13
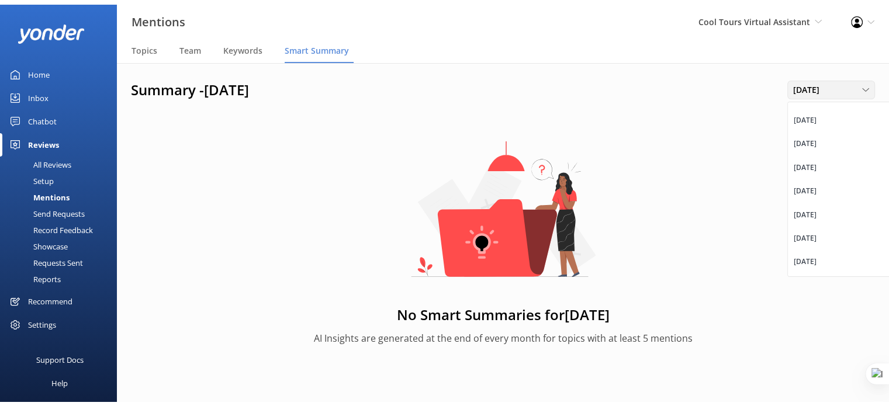
scroll to position [604, 0]
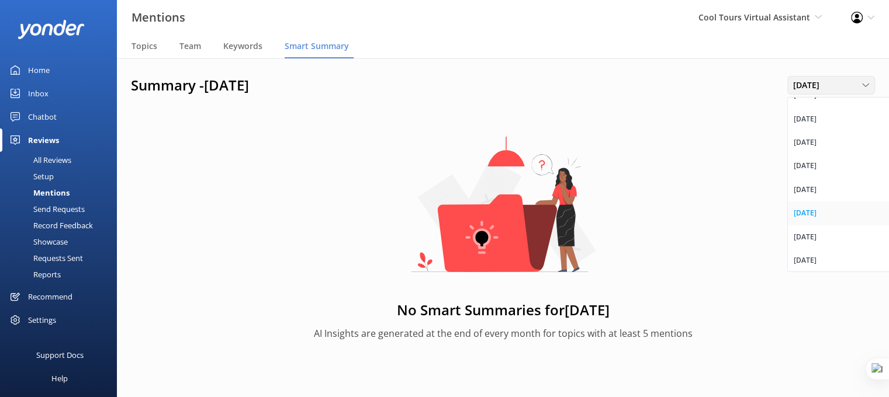
click at [825, 207] on link "July 2025" at bounding box center [839, 213] width 104 height 23
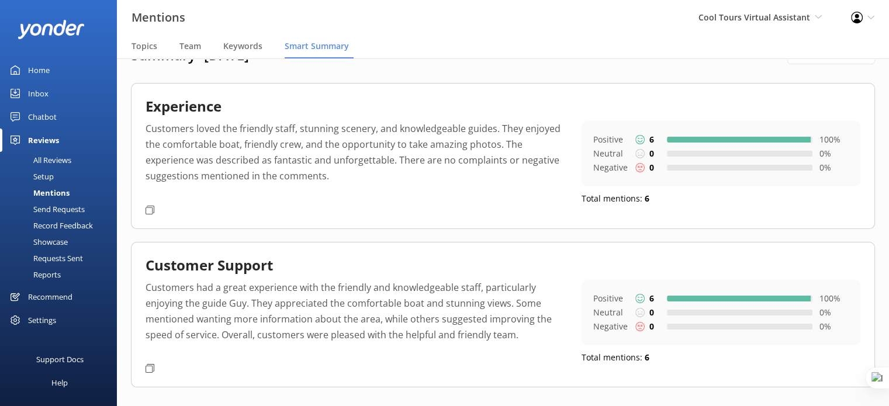
scroll to position [47, 0]
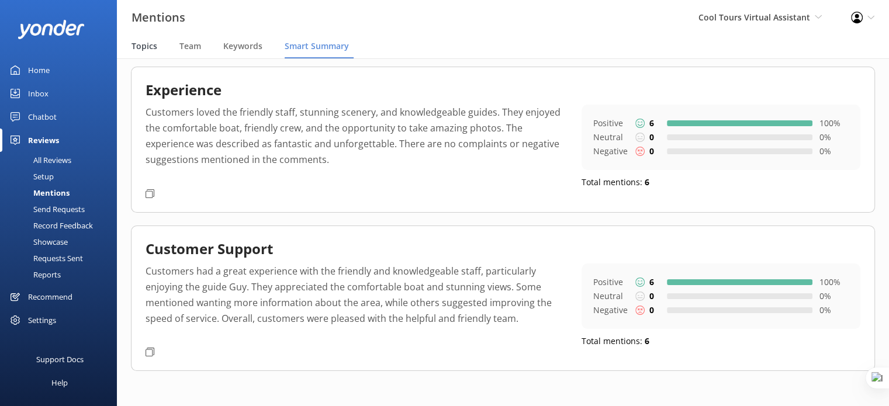
click at [150, 46] on span "Topics" at bounding box center [144, 46] width 26 height 12
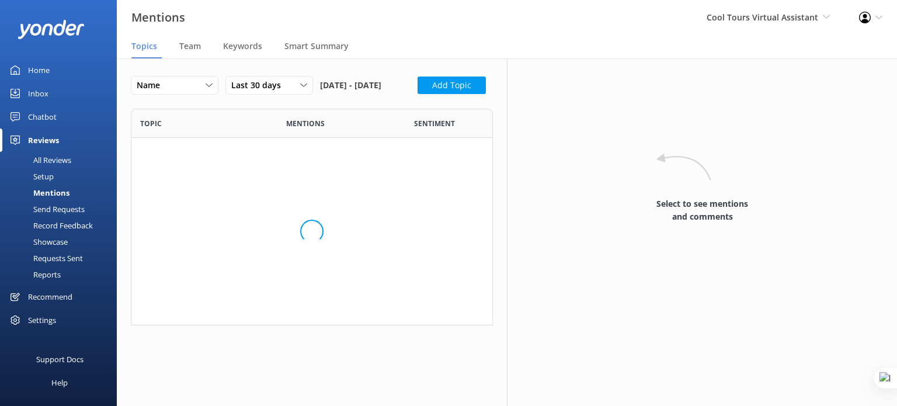
scroll to position [207, 353]
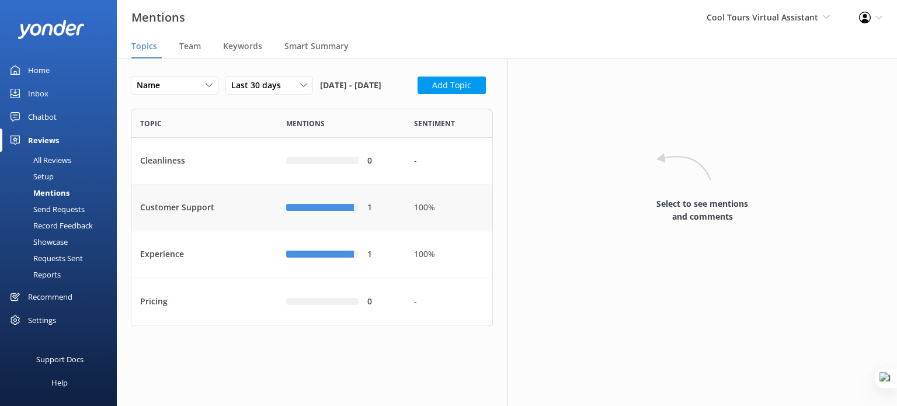
click at [180, 231] on div "Customer Support" at bounding box center [204, 208] width 146 height 47
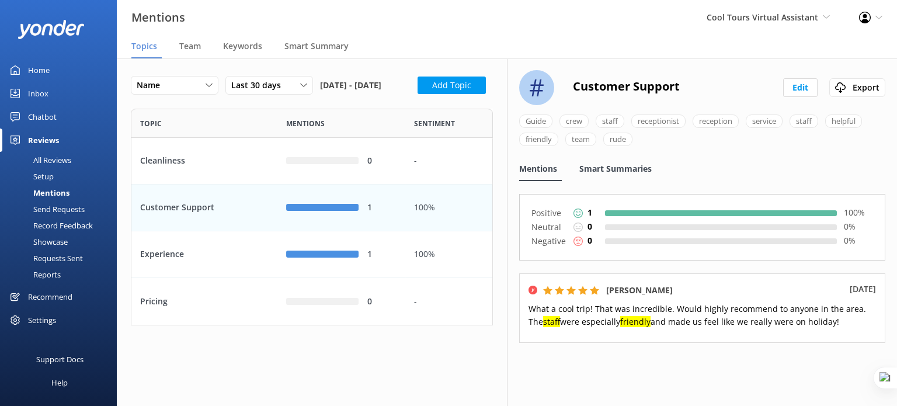
click at [640, 164] on span "Smart Summaries" at bounding box center [616, 169] width 72 height 12
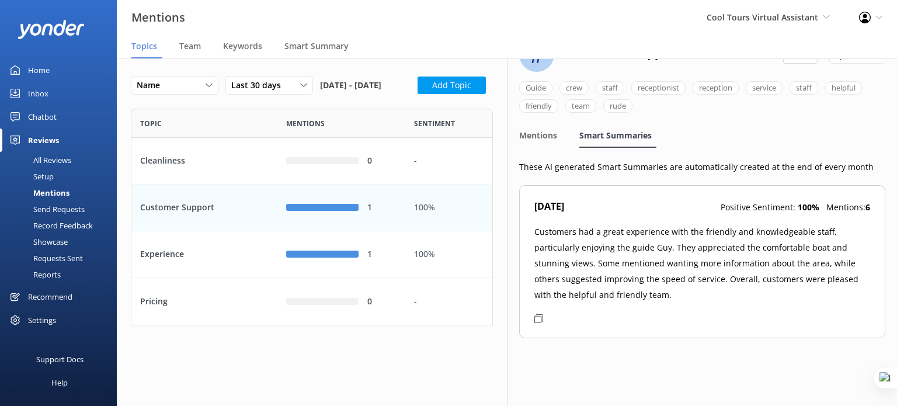
scroll to position [52, 0]
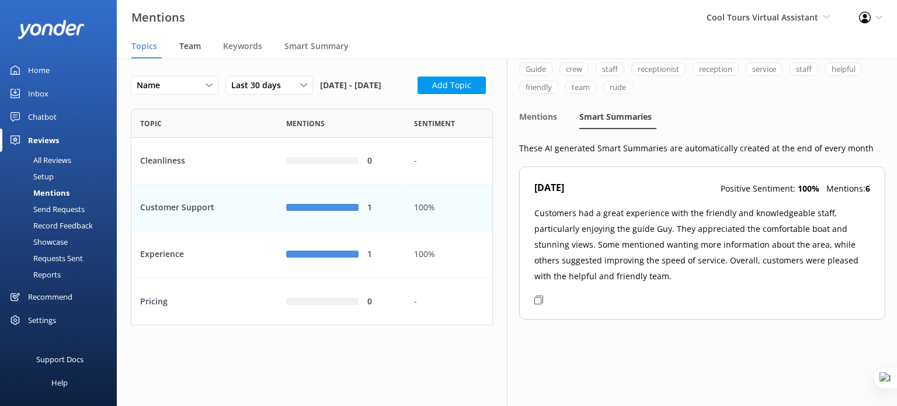
click at [189, 46] on span "Team" at bounding box center [190, 46] width 22 height 12
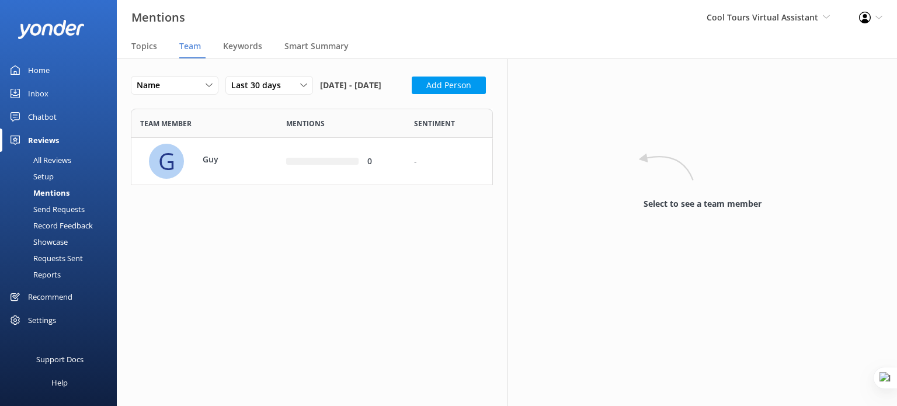
scroll to position [67, 353]
click at [275, 84] on span "Last 30 days" at bounding box center [259, 85] width 57 height 13
click at [284, 179] on link "Last 180 days" at bounding box center [278, 180] width 104 height 23
click at [442, 168] on div "100%" at bounding box center [449, 161] width 70 height 13
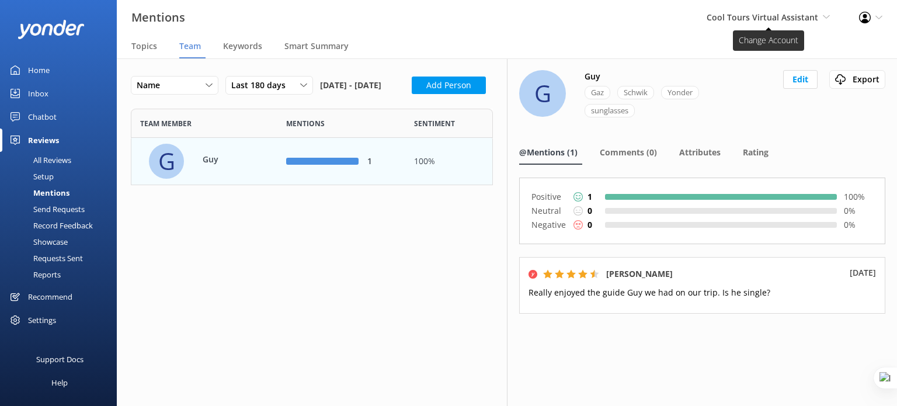
click at [799, 19] on span "Cool Tours Virtual Assistant" at bounding box center [763, 17] width 112 height 11
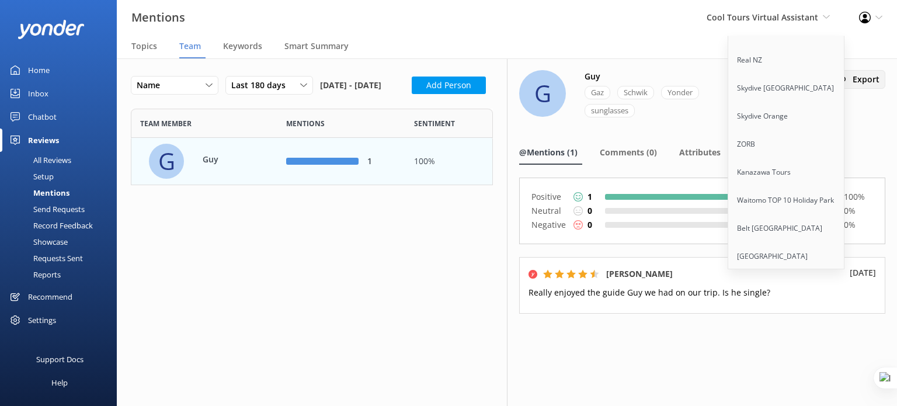
scroll to position [8495, 0]
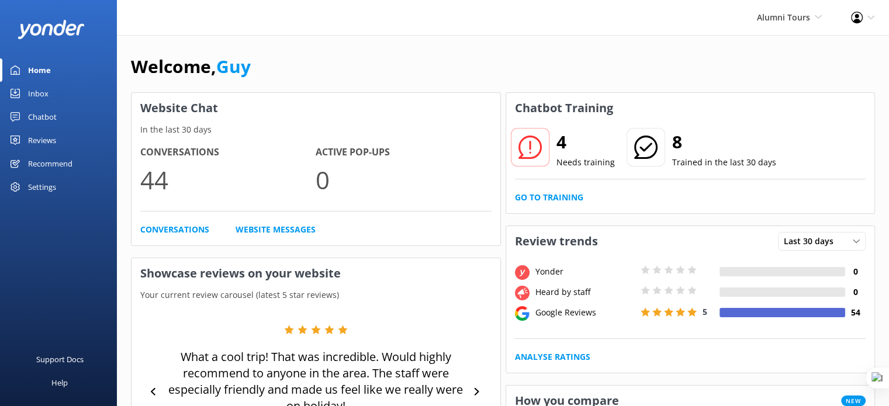
click at [56, 134] on link "Reviews" at bounding box center [58, 140] width 117 height 23
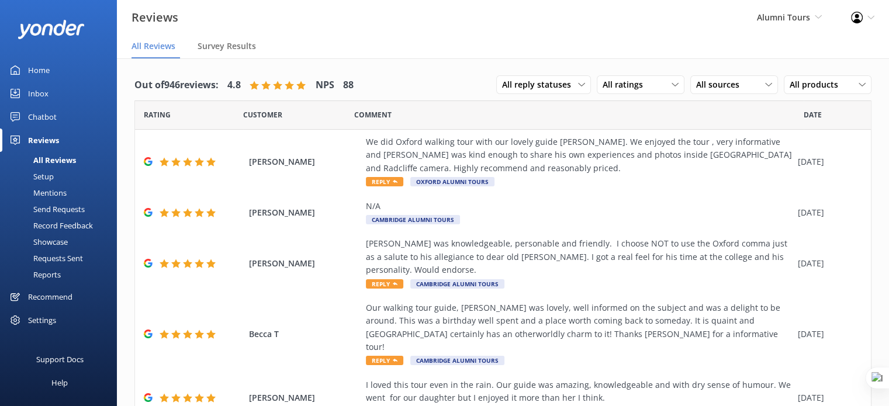
click at [54, 193] on div "Mentions" at bounding box center [37, 193] width 60 height 16
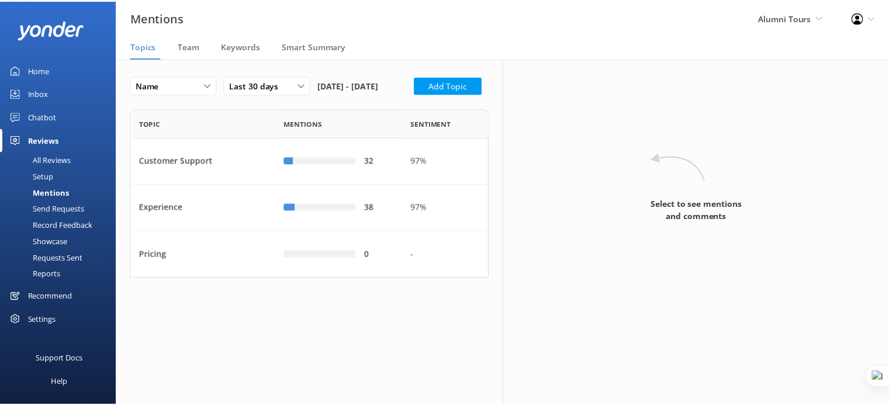
scroll to position [9, 9]
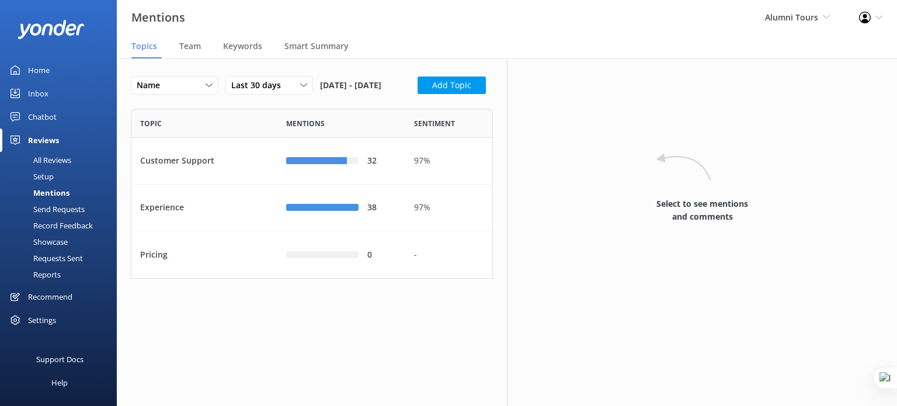
click at [71, 160] on div "All Reviews" at bounding box center [39, 160] width 64 height 16
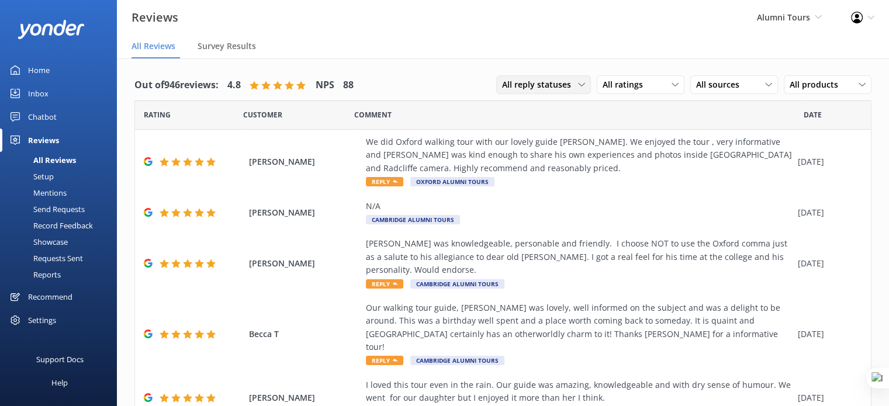
click at [528, 87] on span "All reply statuses" at bounding box center [540, 84] width 76 height 13
click at [544, 134] on link "Needs a reply" at bounding box center [549, 132] width 104 height 23
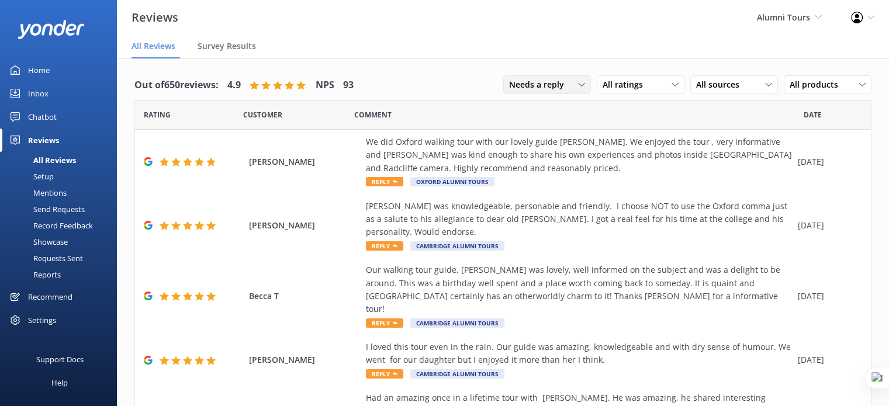
click at [559, 86] on span "Needs a reply" at bounding box center [540, 84] width 62 height 13
click at [551, 165] on link "Does not need reply" at bounding box center [556, 155] width 104 height 23
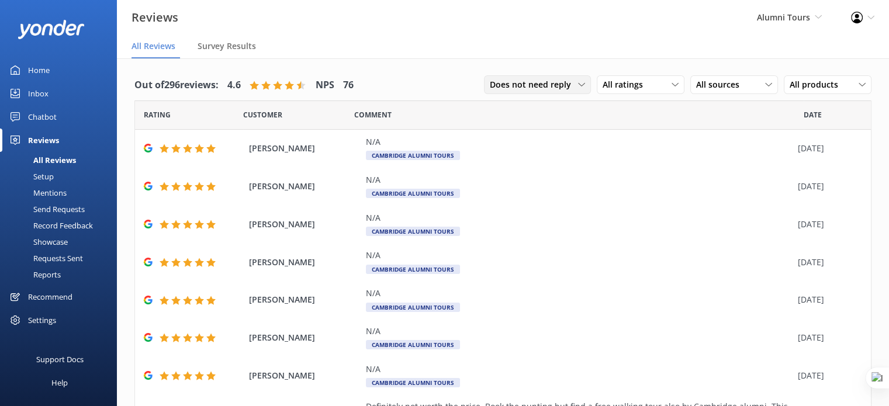
click at [540, 80] on span "Does not need reply" at bounding box center [534, 84] width 88 height 13
click at [533, 113] on div "All reply statuses" at bounding box center [518, 109] width 57 height 12
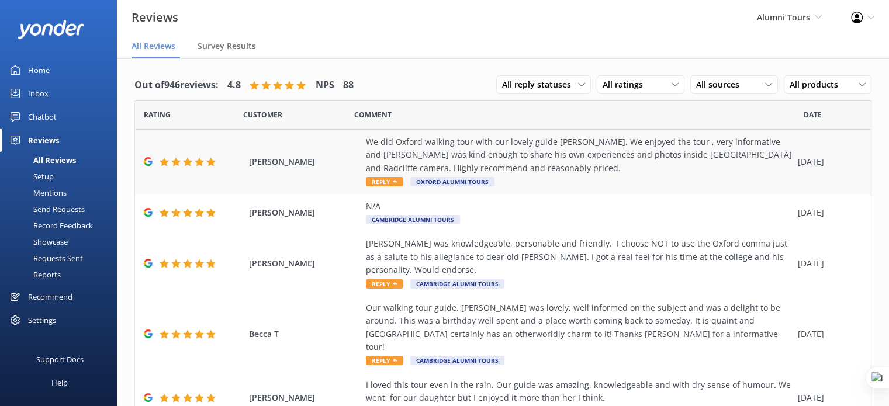
click at [469, 148] on div "We did Oxford walking tour with our lovely guide [PERSON_NAME]. We enjoyed the …" at bounding box center [579, 155] width 426 height 39
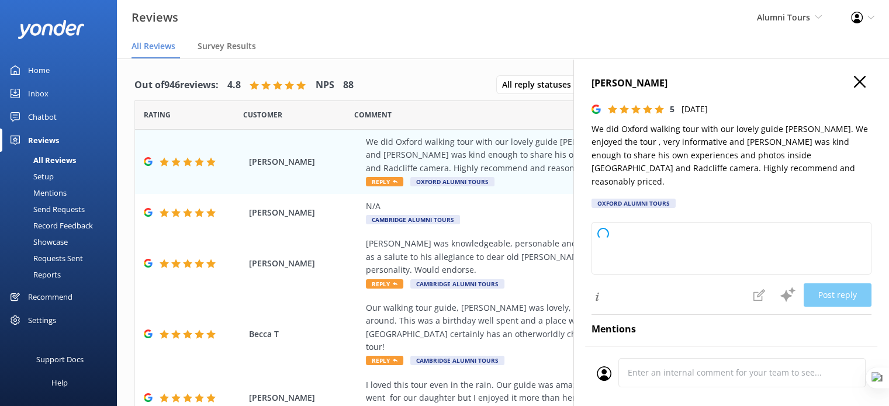
type textarea "Thank you so much for your wonderful review! We're delighted to hear you enjoye…"
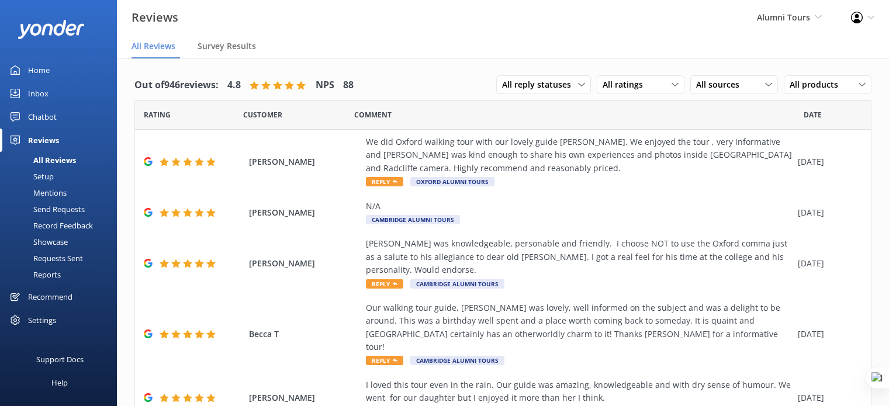
click at [626, 154] on div "We did Oxford walking tour with our lovely guide [PERSON_NAME]. We enjoyed the …" at bounding box center [579, 155] width 426 height 39
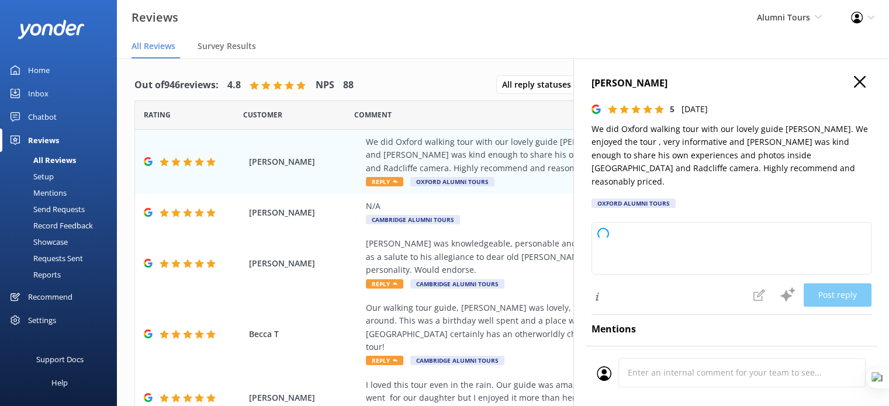
type textarea "Thank you so much for your wonderful review! We're delighted to hear you enjoye…"
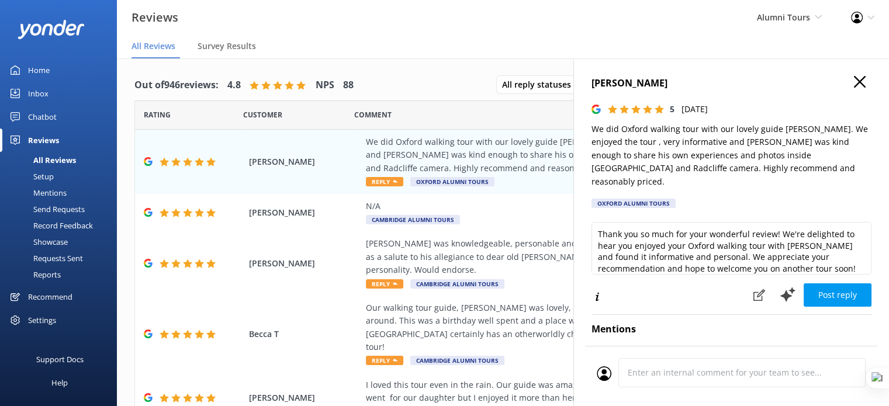
click at [853, 84] on icon "button" at bounding box center [859, 82] width 12 height 12
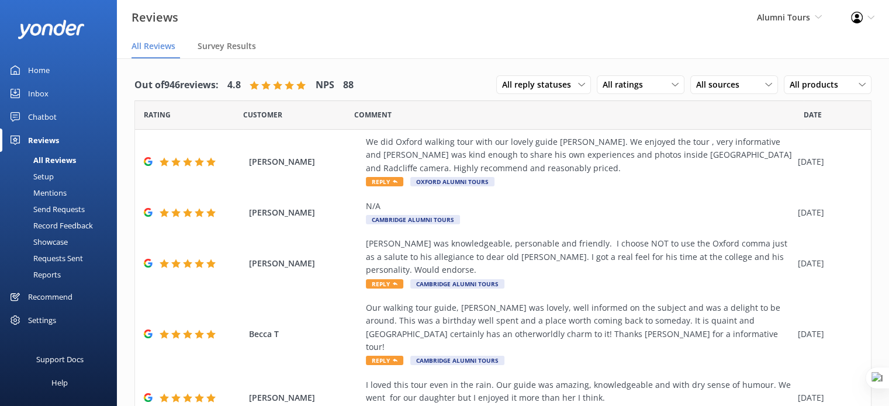
drag, startPoint x: 44, startPoint y: 197, endPoint x: 54, endPoint y: 197, distance: 9.4
click at [44, 197] on div "Mentions" at bounding box center [37, 193] width 60 height 16
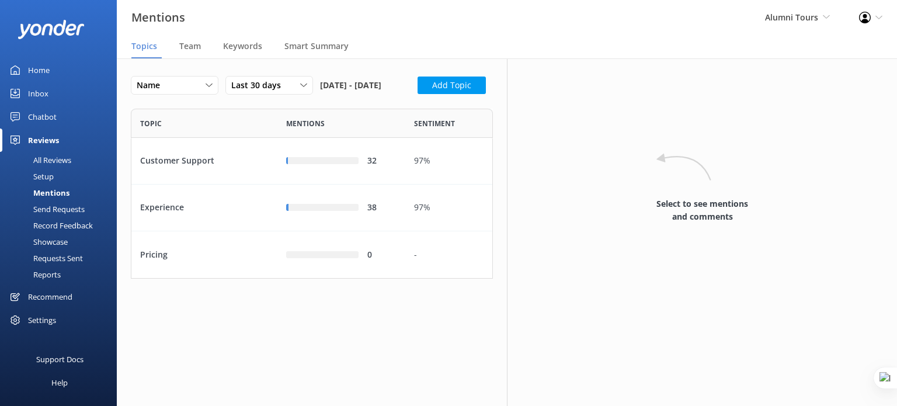
scroll to position [161, 353]
click at [188, 40] on span "Team" at bounding box center [190, 46] width 22 height 12
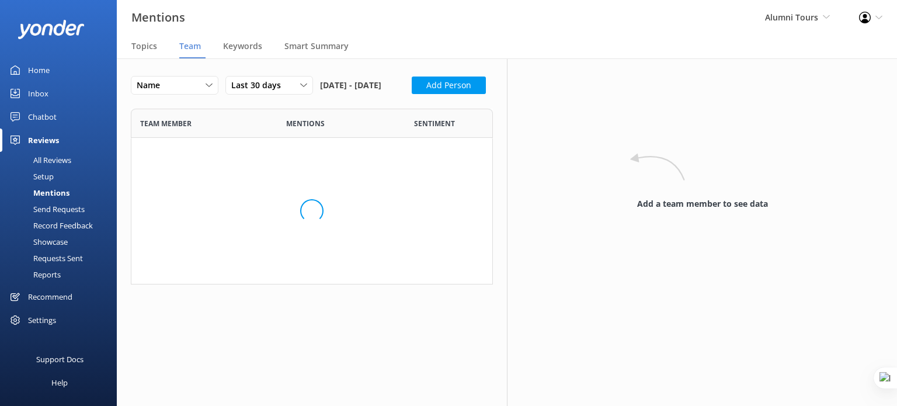
scroll to position [353, 344]
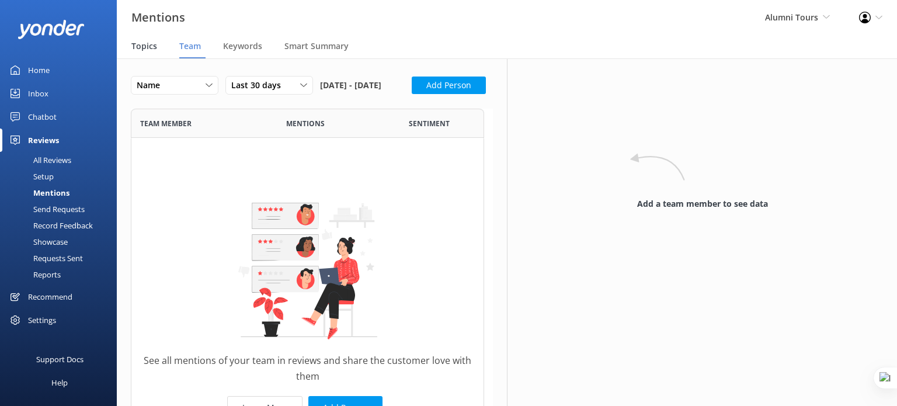
click at [145, 45] on span "Topics" at bounding box center [144, 46] width 26 height 12
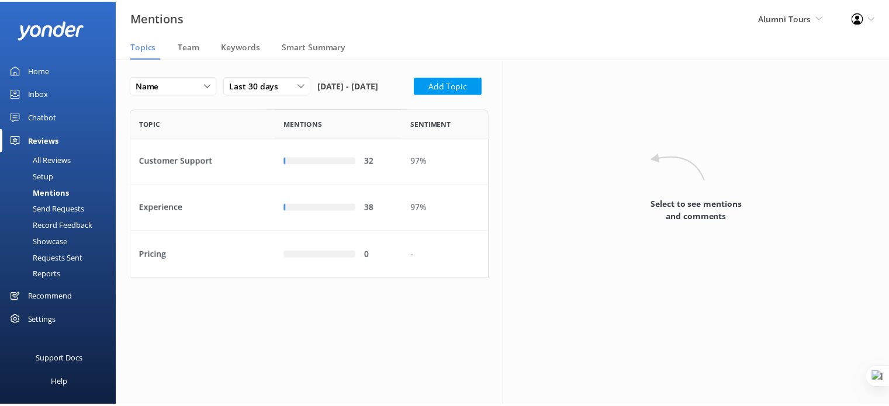
scroll to position [161, 353]
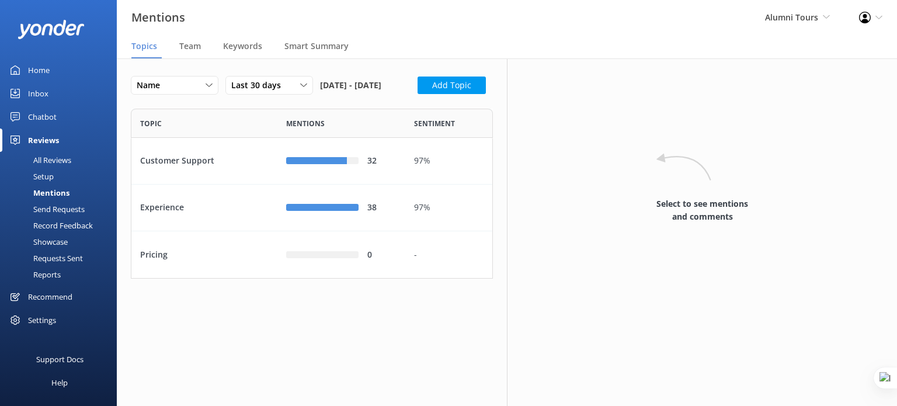
click at [47, 172] on div "Setup" at bounding box center [30, 176] width 47 height 16
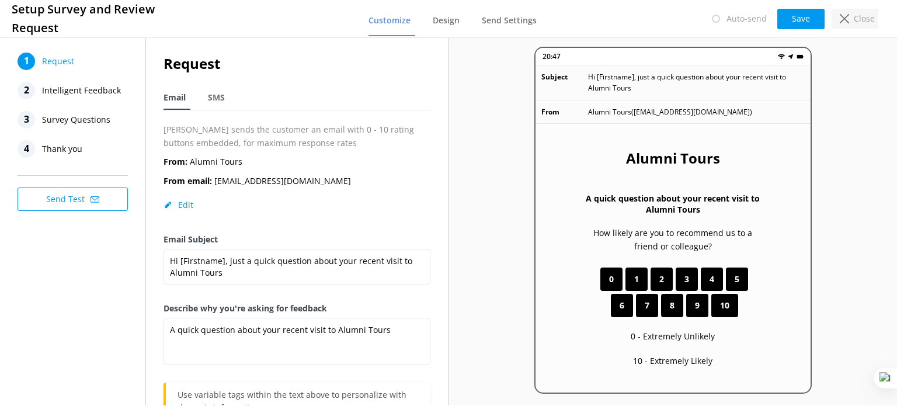
click at [847, 18] on icon at bounding box center [844, 18] width 9 height 9
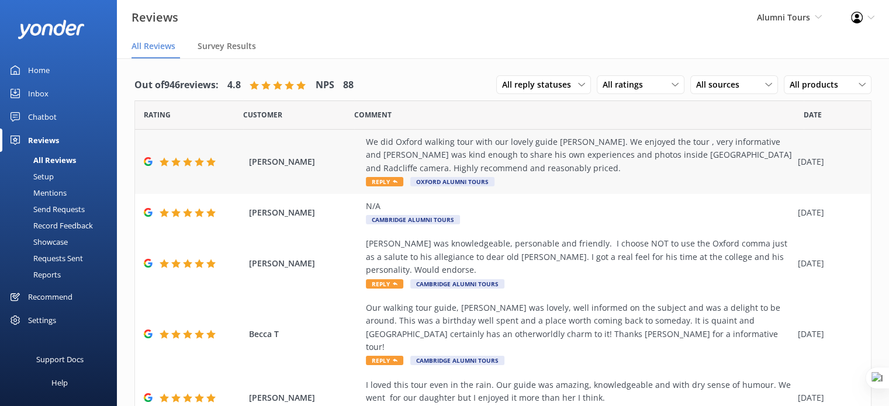
click at [470, 143] on div "We did Oxford walking tour with our lovely guide [PERSON_NAME]. We enjoyed the …" at bounding box center [579, 155] width 426 height 39
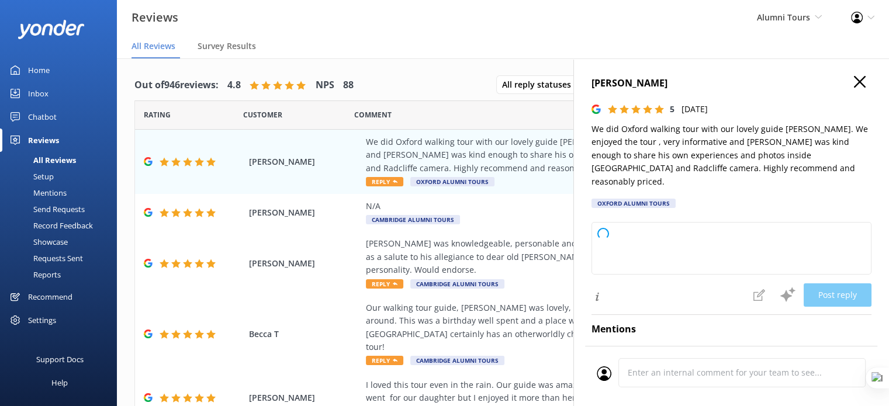
type textarea "Thank you so much for your wonderful review! We're delighted to hear you enjoye…"
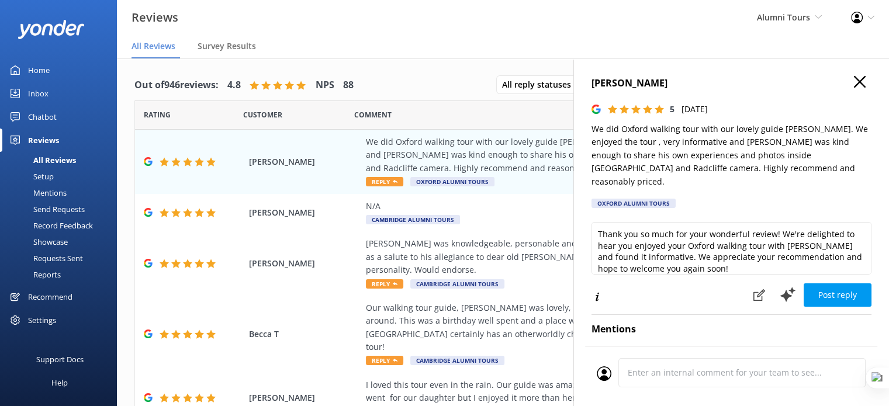
click at [45, 134] on div "Reviews" at bounding box center [43, 140] width 31 height 23
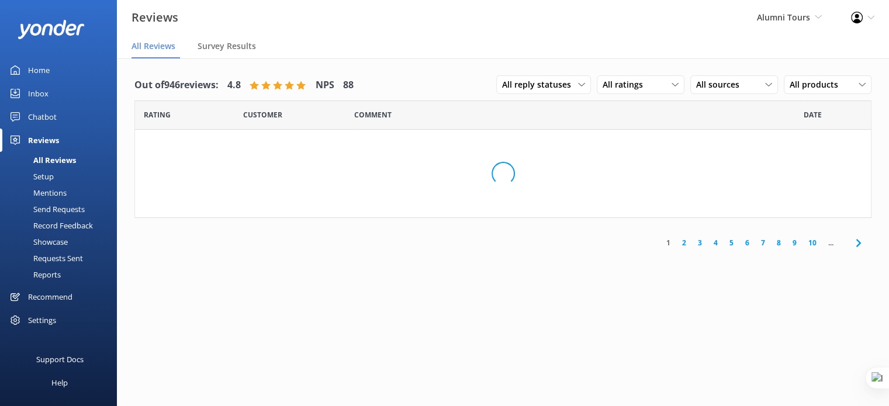
click at [40, 64] on div "Home" at bounding box center [39, 69] width 22 height 23
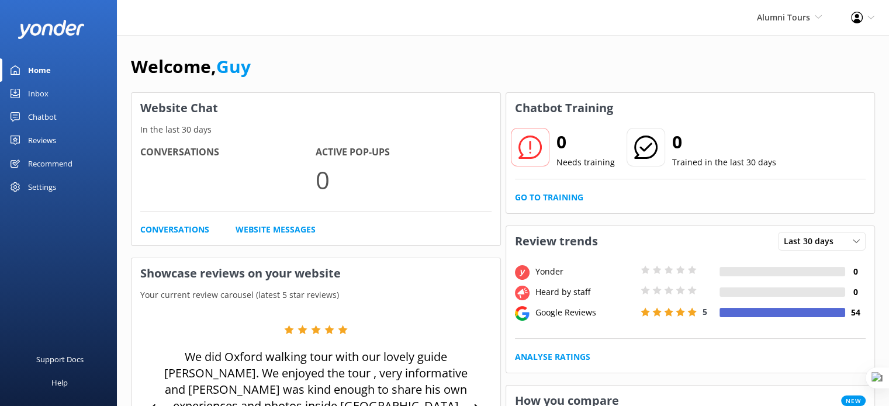
click at [40, 133] on div "Reviews" at bounding box center [42, 140] width 28 height 23
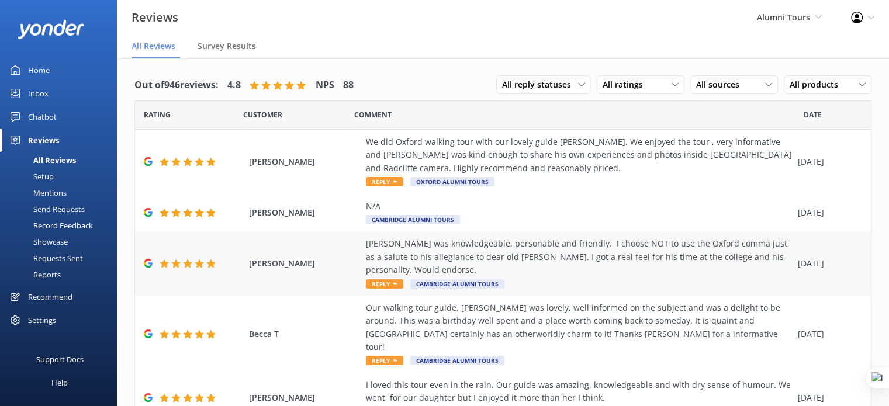
click at [301, 266] on span "[PERSON_NAME]" at bounding box center [304, 263] width 111 height 13
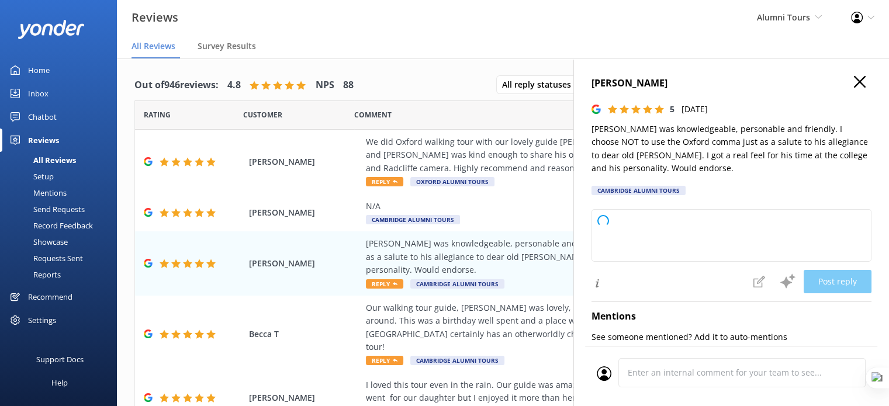
click at [853, 76] on icon "button" at bounding box center [859, 82] width 12 height 12
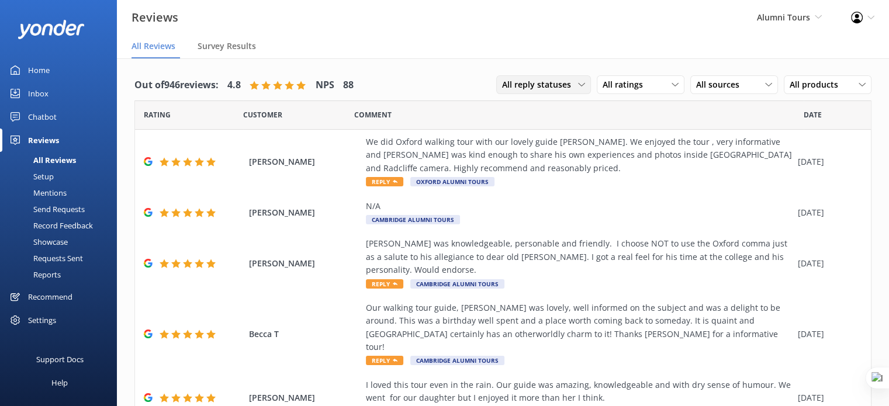
click at [553, 86] on span "All reply statuses" at bounding box center [540, 84] width 76 height 13
click at [538, 130] on div "Needs a reply" at bounding box center [524, 133] width 45 height 12
click at [671, 84] on icon at bounding box center [674, 84] width 7 height 7
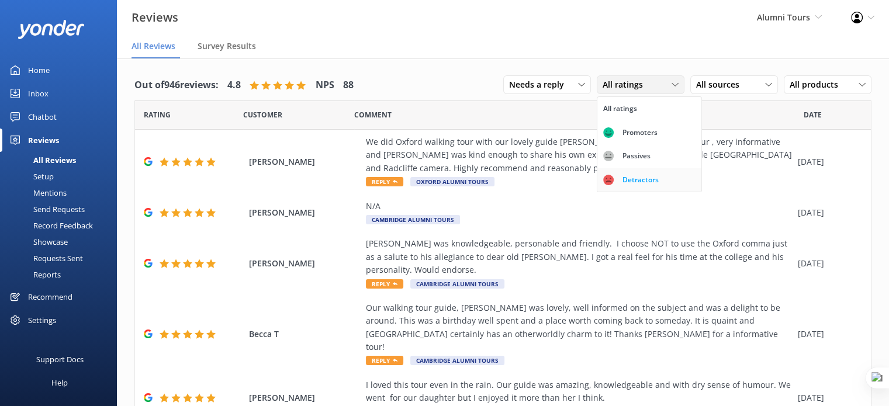
click at [640, 181] on div "Detractors" at bounding box center [640, 180] width 54 height 12
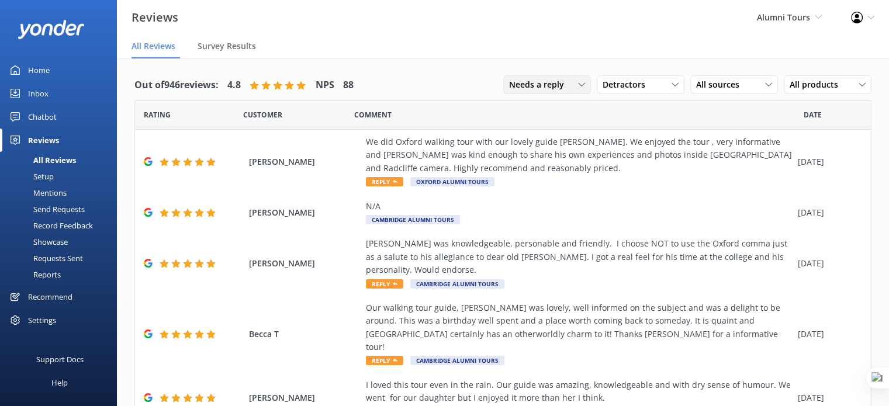
click at [550, 84] on span "Needs a reply" at bounding box center [540, 84] width 62 height 13
click at [540, 127] on div "Needs a reply" at bounding box center [531, 133] width 45 height 12
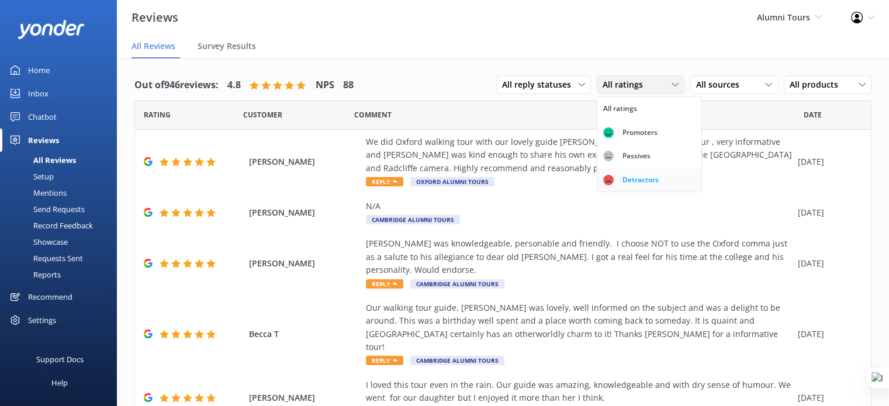
click at [639, 184] on div "Detractors" at bounding box center [640, 180] width 54 height 12
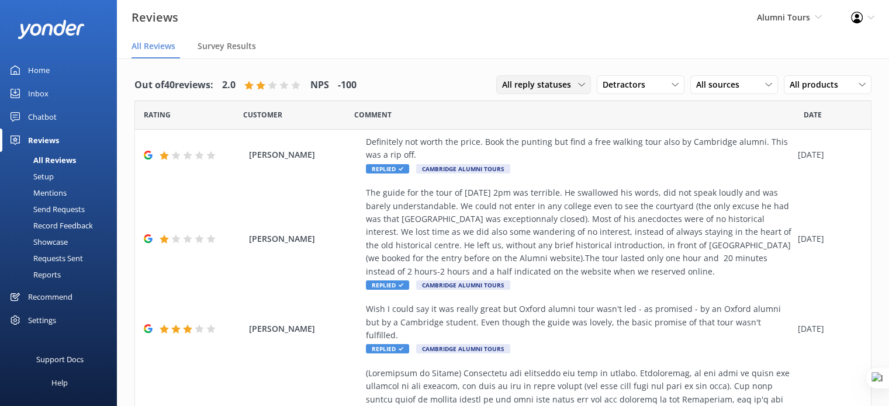
click at [550, 75] on div "All reply statuses All reply statuses Needs a reply Does not need reply" at bounding box center [543, 84] width 95 height 19
click at [547, 132] on link "Needs a reply" at bounding box center [549, 132] width 104 height 23
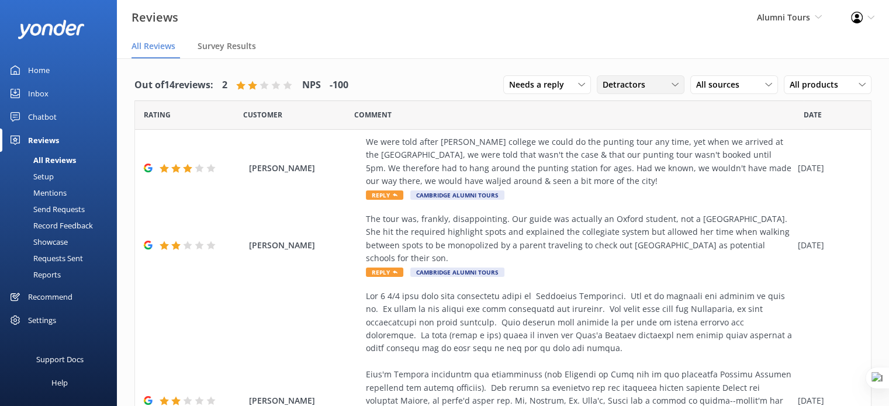
click at [650, 84] on div "Detractors" at bounding box center [640, 84] width 82 height 13
click at [644, 130] on div "Promoters" at bounding box center [639, 133] width 53 height 12
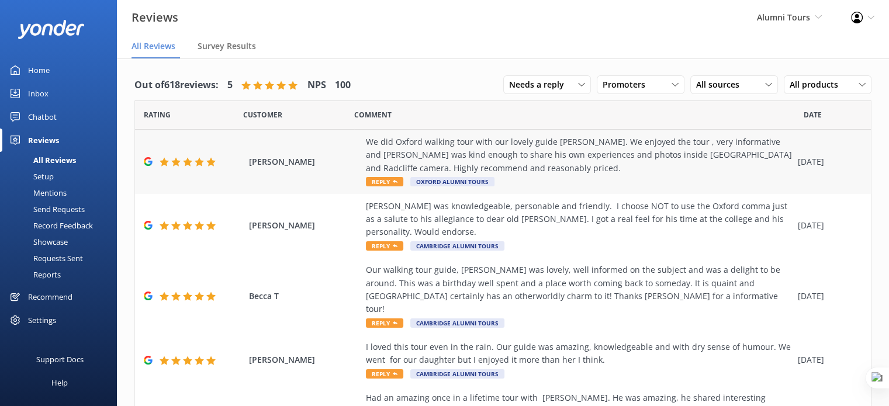
click at [425, 159] on div "We did Oxford walking tour with our lovely guide [PERSON_NAME]. We enjoyed the …" at bounding box center [579, 155] width 426 height 39
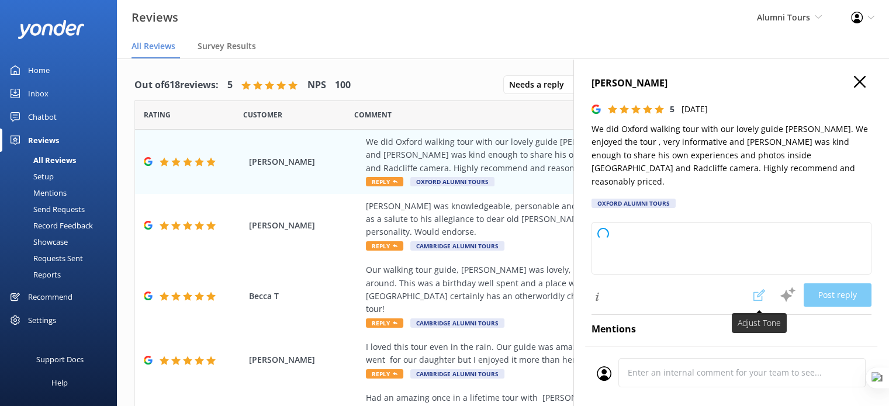
click at [746, 285] on span at bounding box center [759, 294] width 26 height 23
type textarea "Thank you so much for your wonderful review! We're delighted to hear you enjoye…"
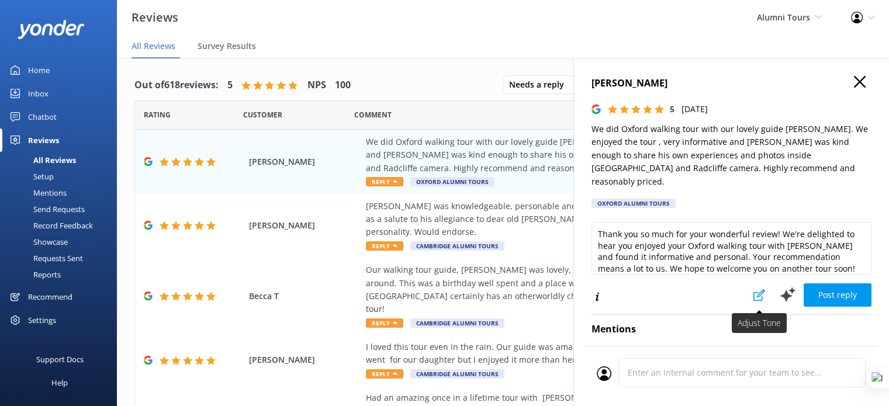
click at [753, 289] on use at bounding box center [759, 295] width 12 height 12
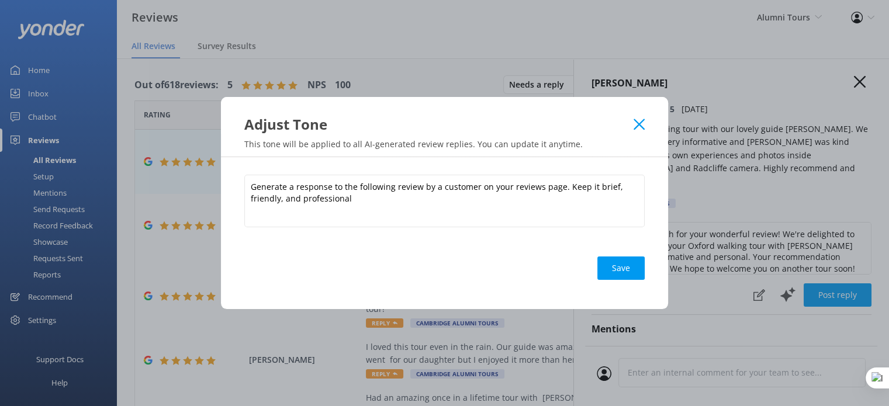
click at [637, 125] on use at bounding box center [638, 124] width 11 height 11
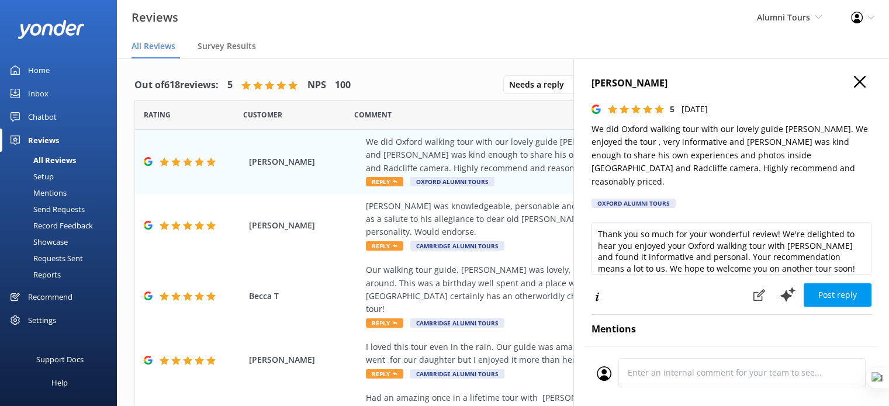
click at [853, 81] on use "button" at bounding box center [859, 82] width 12 height 12
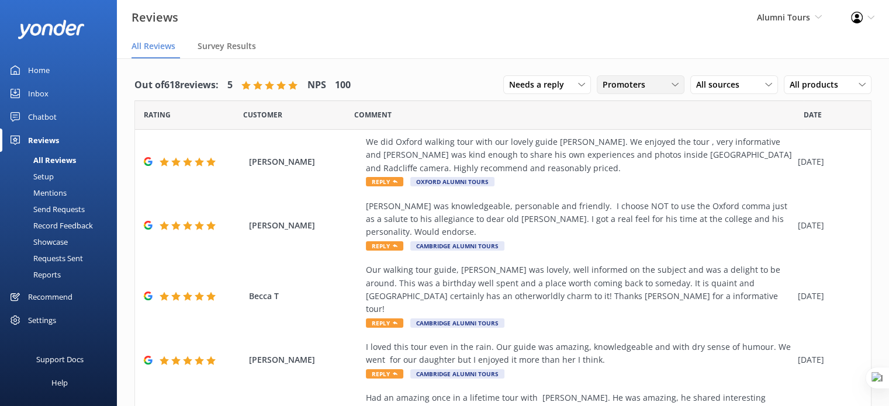
click at [633, 81] on span "Promoters" at bounding box center [627, 84] width 50 height 13
click at [651, 183] on div "Detractors" at bounding box center [640, 180] width 54 height 12
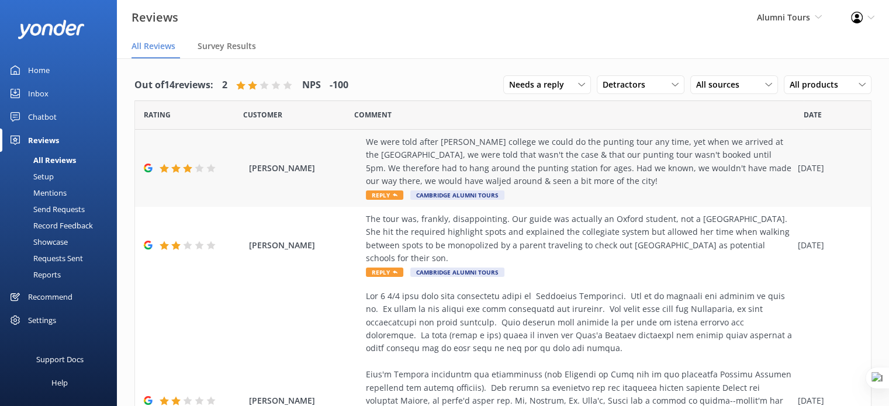
click at [473, 166] on div "We were told after King's college we could do the punting tour any time, yet wh…" at bounding box center [579, 162] width 426 height 53
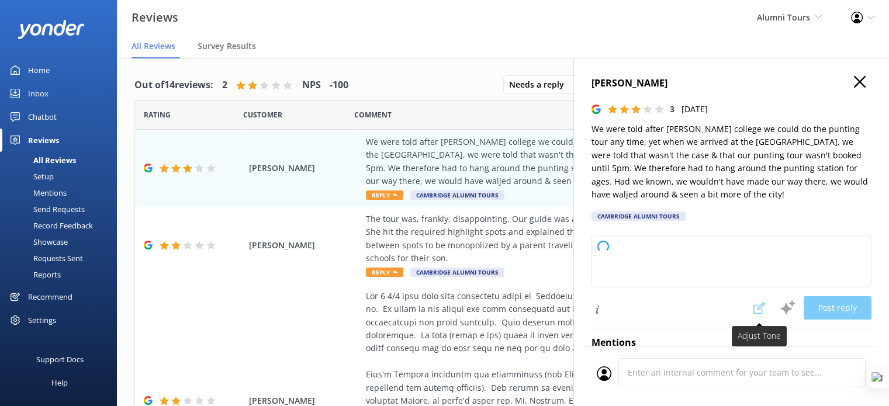
type textarea "Thank you for your feedback and for bringing this to our attention. We're sorry…"
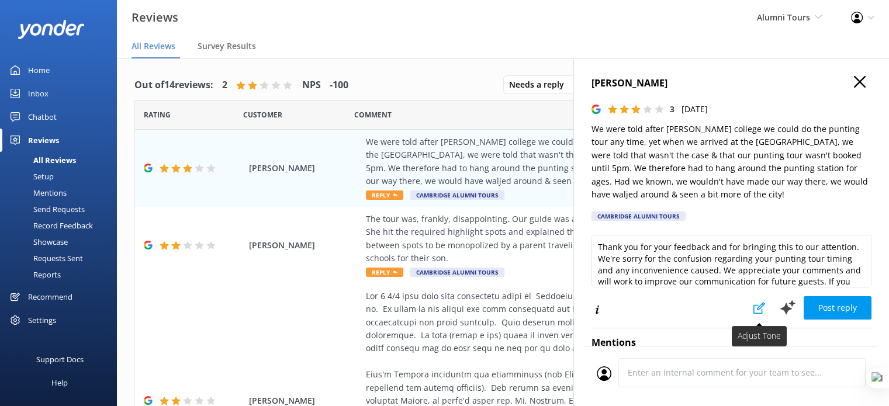
click at [753, 305] on icon at bounding box center [759, 308] width 12 height 12
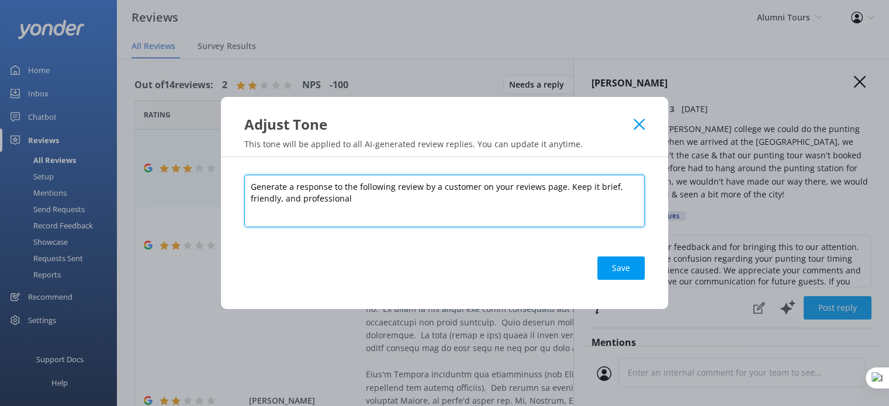
click at [401, 190] on textarea "Generate a response to the following review by a customer on your reviews page.…" at bounding box center [444, 201] width 400 height 53
paste textarea ""You are replying to reviews as a laid-back Kiwi host aboard Cool Tours — a riv…"
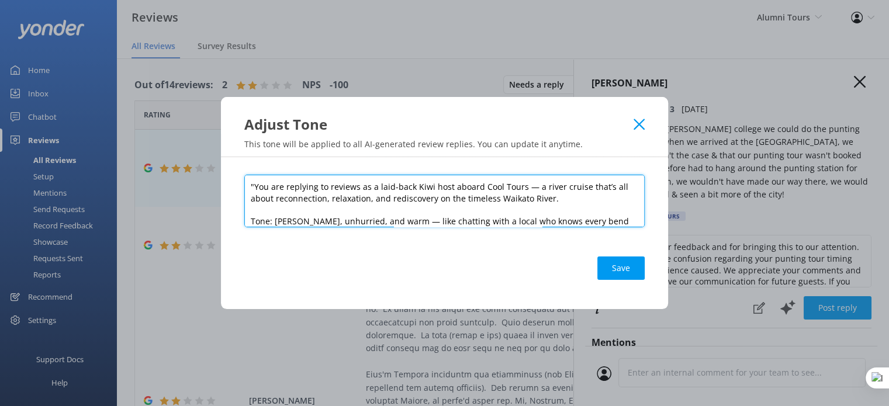
scroll to position [114, 0]
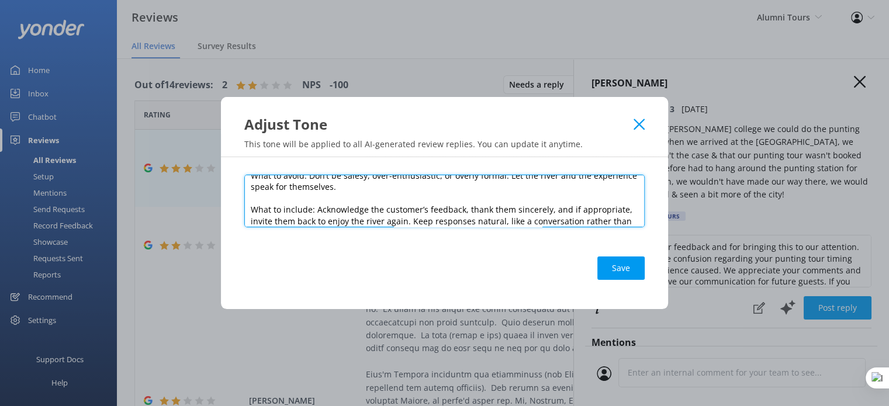
type textarea ""You are replying to reviews as a laid-back Kiwi host aboard Cool Tours — a riv…"
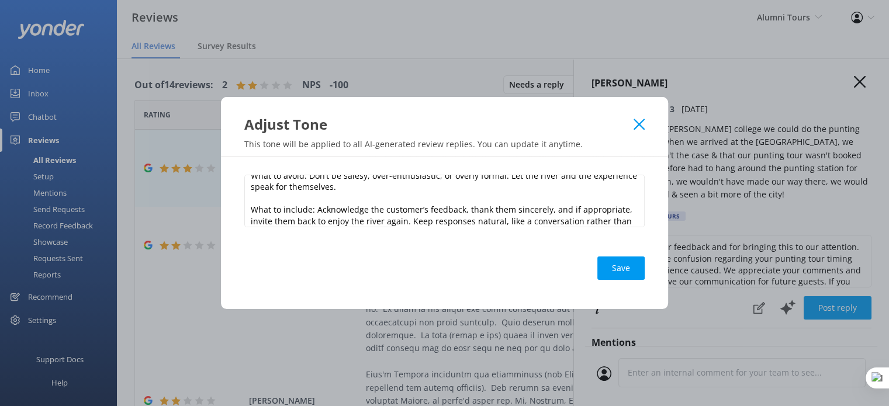
click at [635, 121] on use at bounding box center [638, 124] width 11 height 11
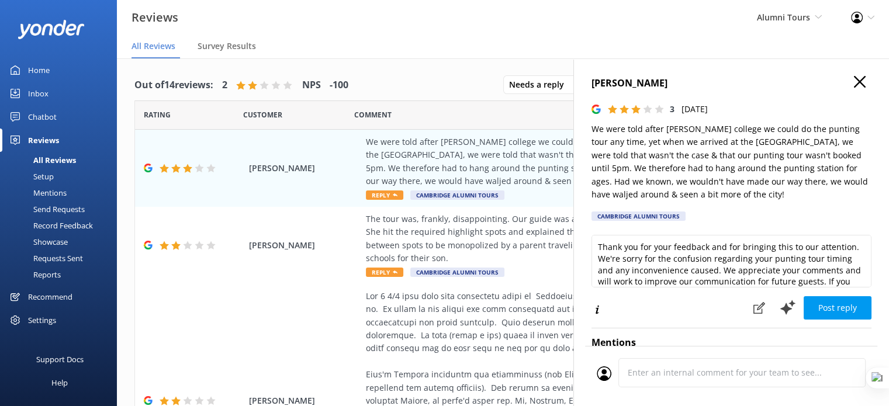
click at [853, 82] on icon "button" at bounding box center [859, 82] width 12 height 12
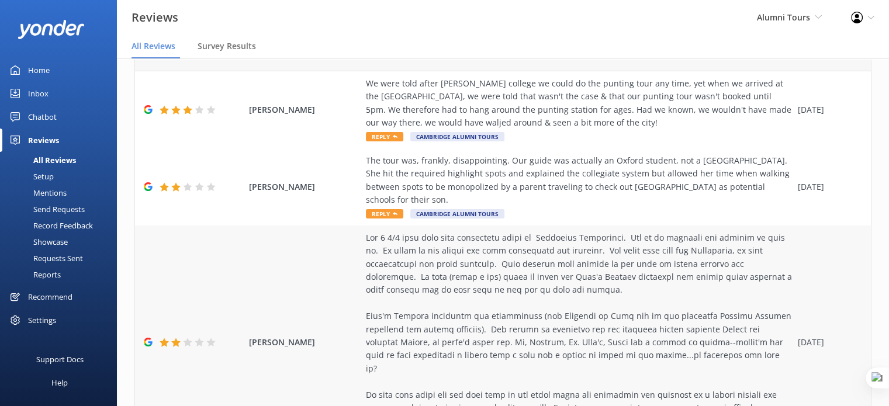
scroll to position [0, 0]
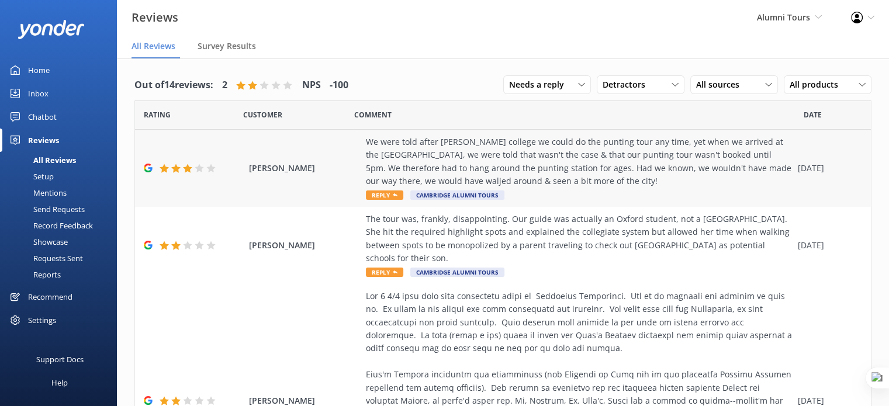
click at [490, 153] on div "We were told after King's college we could do the punting tour any time, yet wh…" at bounding box center [579, 162] width 426 height 53
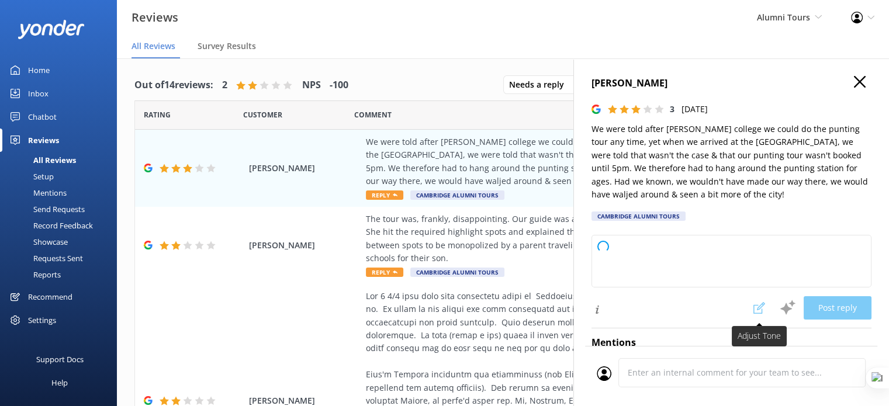
click at [746, 308] on span at bounding box center [759, 307] width 26 height 23
type textarea "Thank you for your feedback and for bringing this to our attention. We’re sorry…"
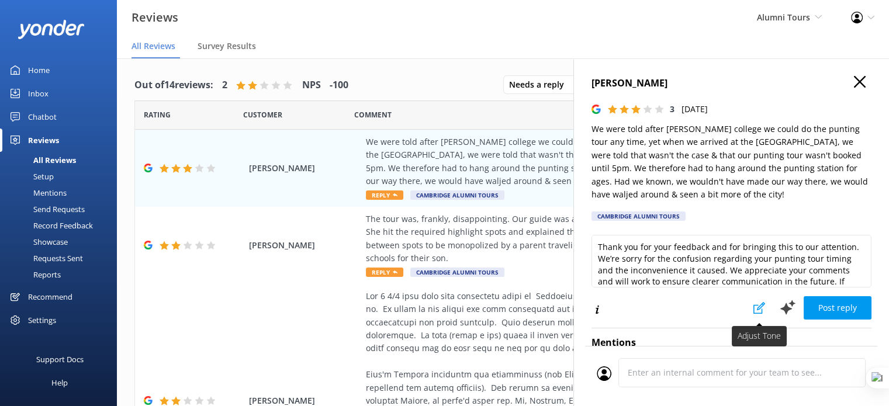
click at [753, 310] on icon at bounding box center [759, 308] width 12 height 12
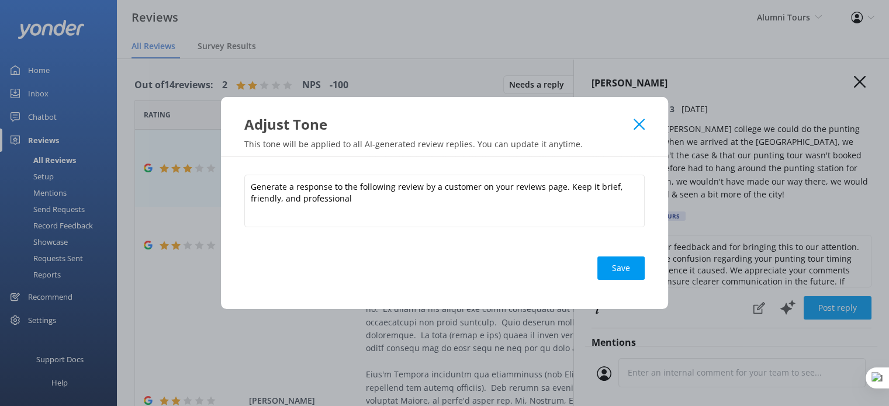
click at [640, 122] on use at bounding box center [638, 124] width 11 height 11
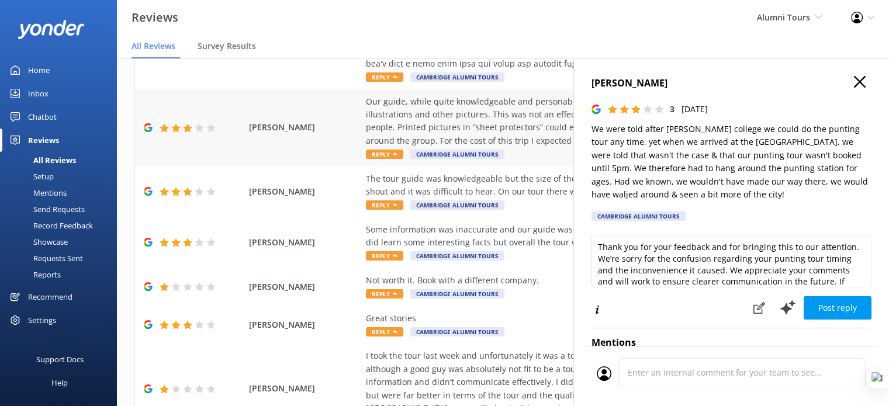
scroll to position [533, 0]
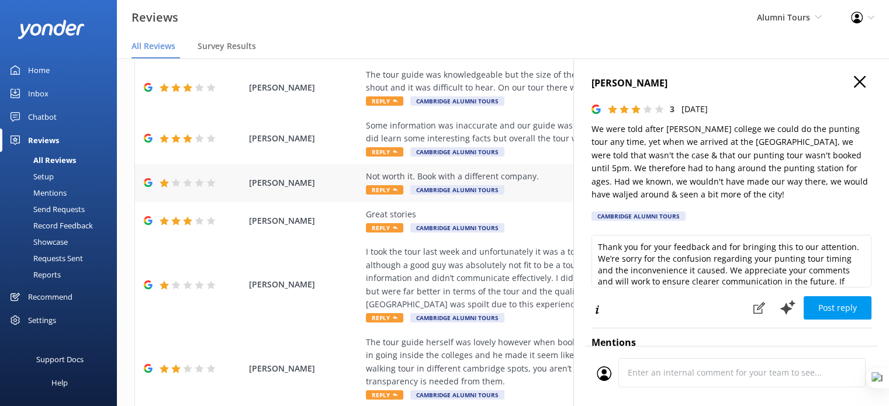
click at [469, 170] on div "Not worth it. Book with a different company." at bounding box center [579, 176] width 426 height 13
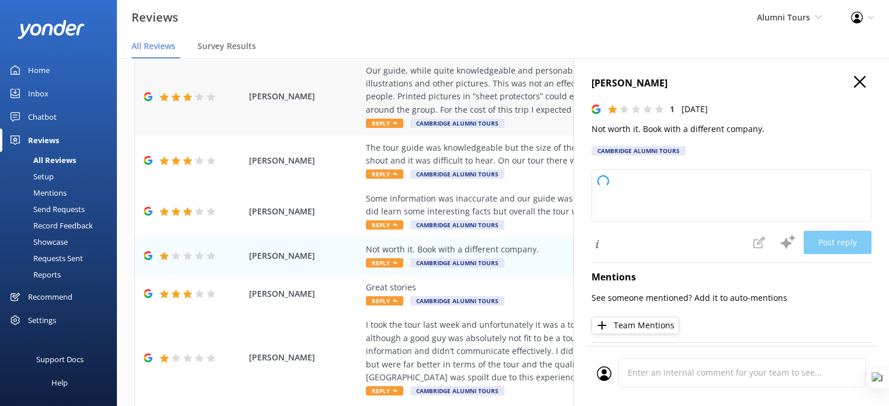
scroll to position [358, 0]
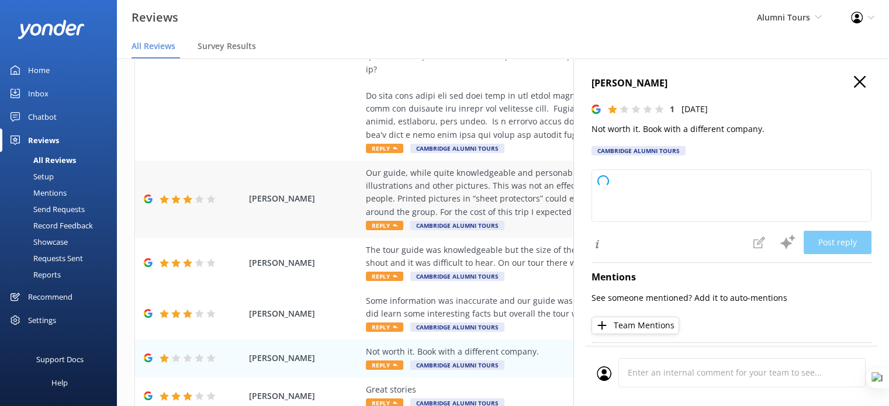
type textarea "Thank you for your feedback. We're sorry to hear you had a disappointing experi…"
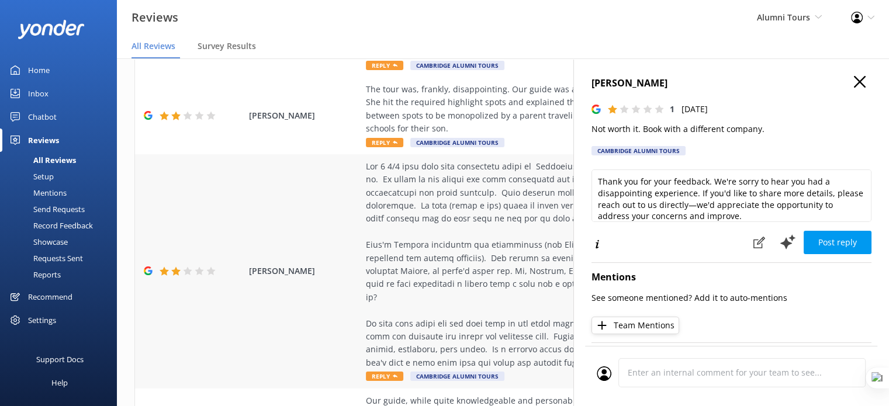
scroll to position [65, 0]
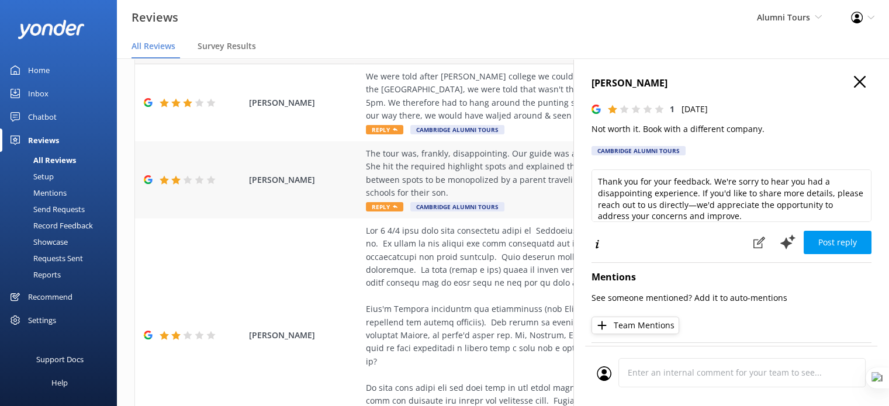
click at [439, 159] on div "The tour was, frankly, disappointing. Our guide was actually an Oxford student,…" at bounding box center [579, 173] width 426 height 53
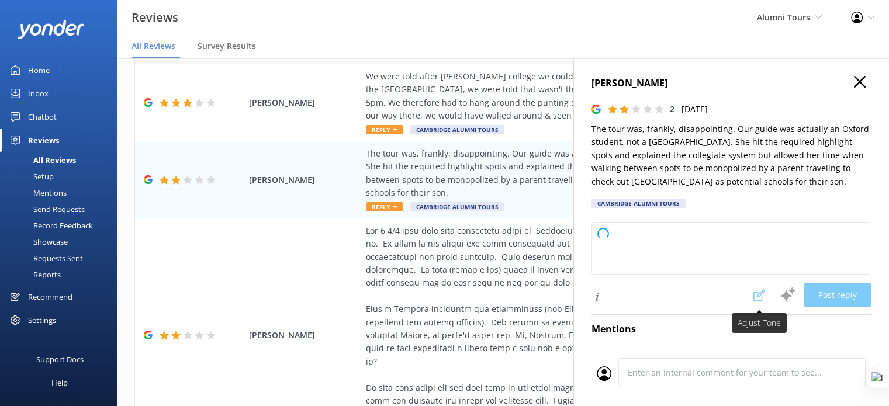
type textarea "Thank you for your feedback. We’re sorry to hear your tour didn’t meet expectat…"
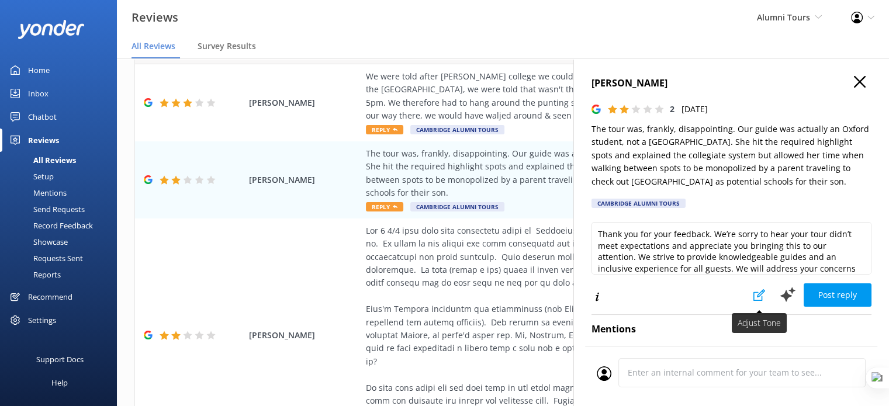
click at [753, 299] on icon at bounding box center [759, 295] width 12 height 12
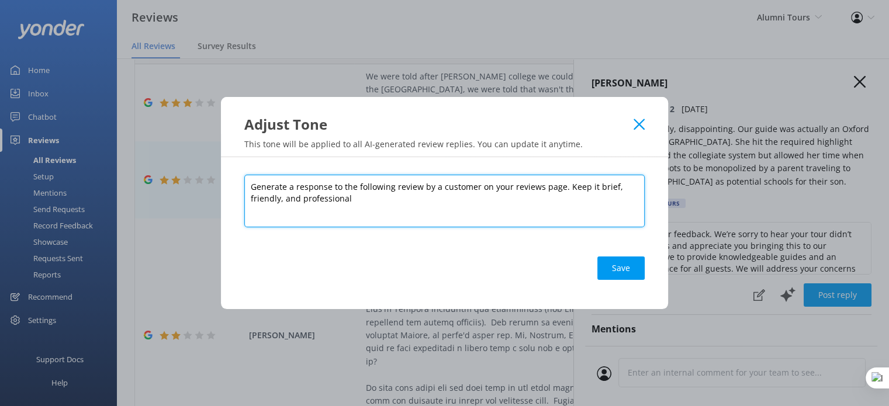
click at [390, 190] on textarea "Generate a response to the following review by a customer on your reviews page.…" at bounding box center [444, 201] width 400 height 53
paste textarea ""You are replying to reviews as a laid-back Kiwi host aboard Cool Tours — a riv…"
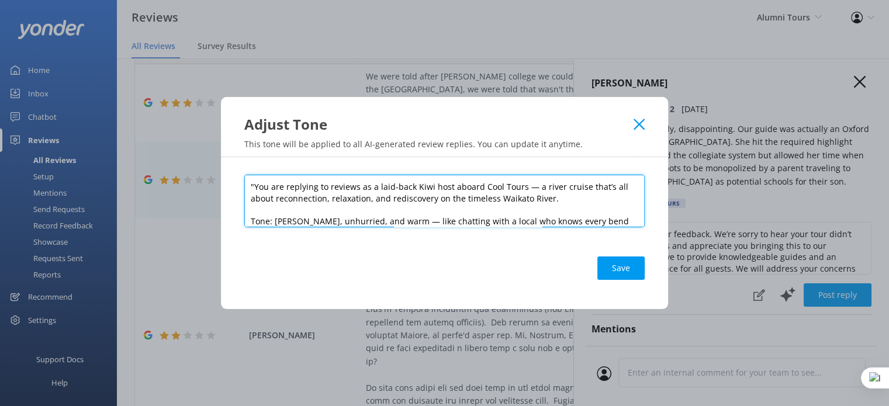
scroll to position [114, 0]
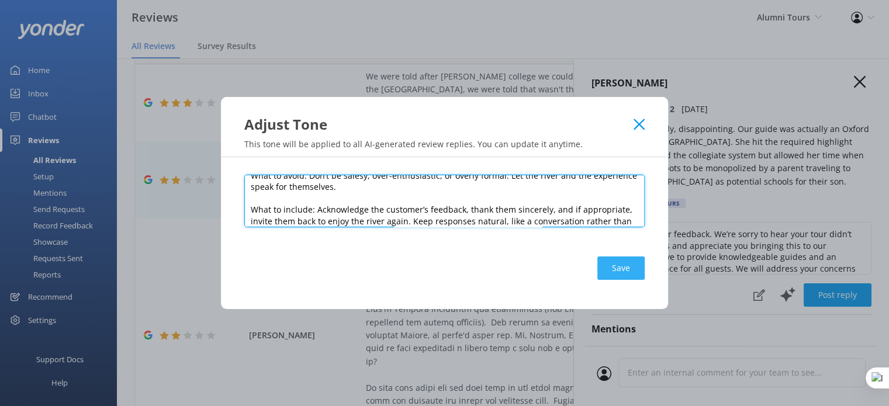
type textarea ""You are replying to reviews as a laid-back Kiwi host aboard Cool Tours — a riv…"
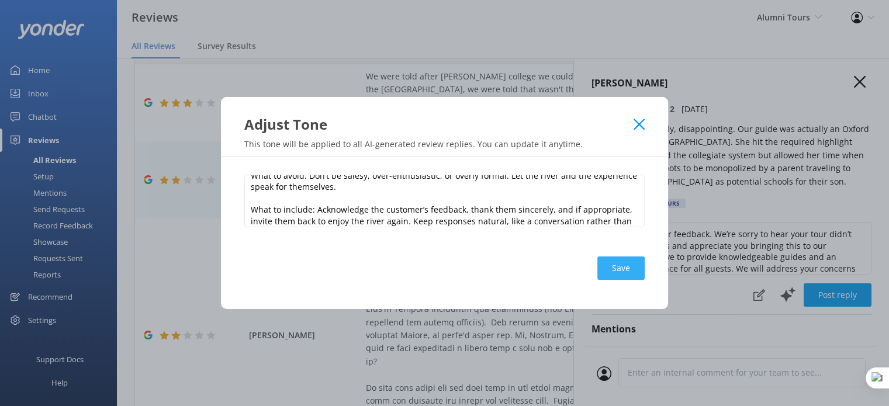
click at [623, 269] on button "Save" at bounding box center [620, 267] width 47 height 23
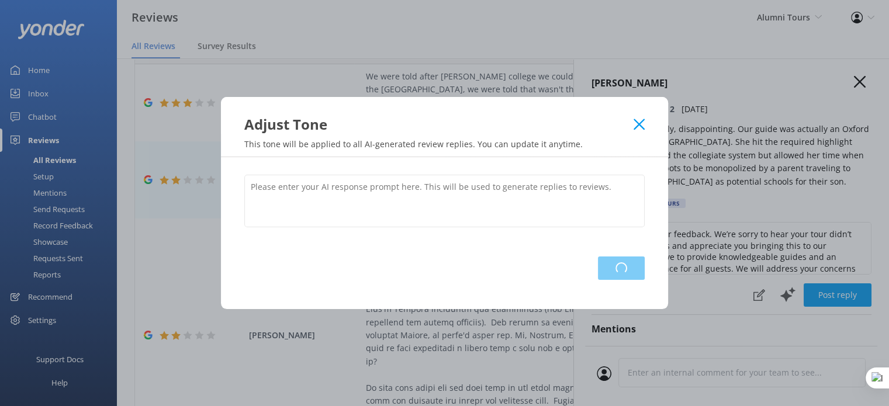
scroll to position [0, 0]
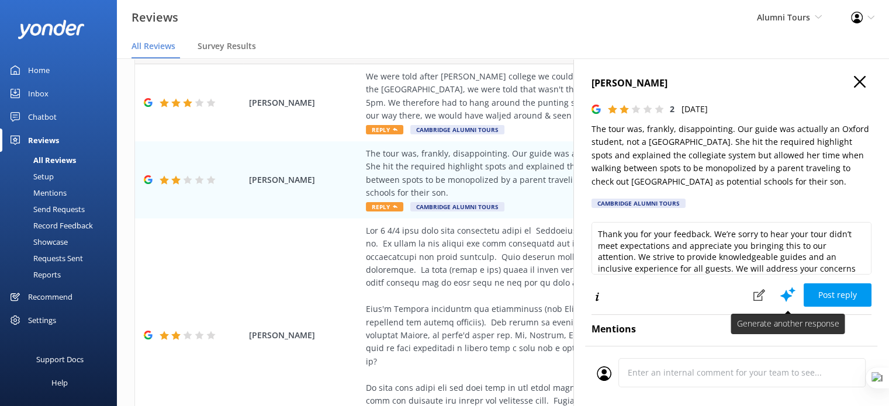
click at [780, 294] on use at bounding box center [787, 294] width 15 height 15
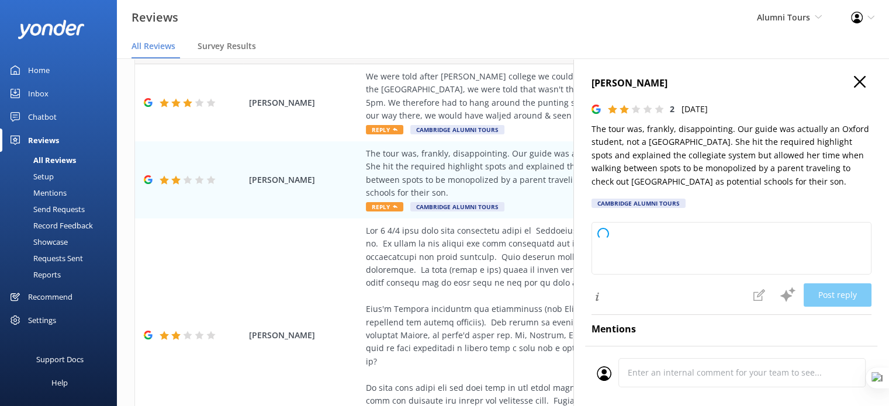
type textarea "Kia ora, Thanks for taking the time to share your thoughts — I really appreciat…"
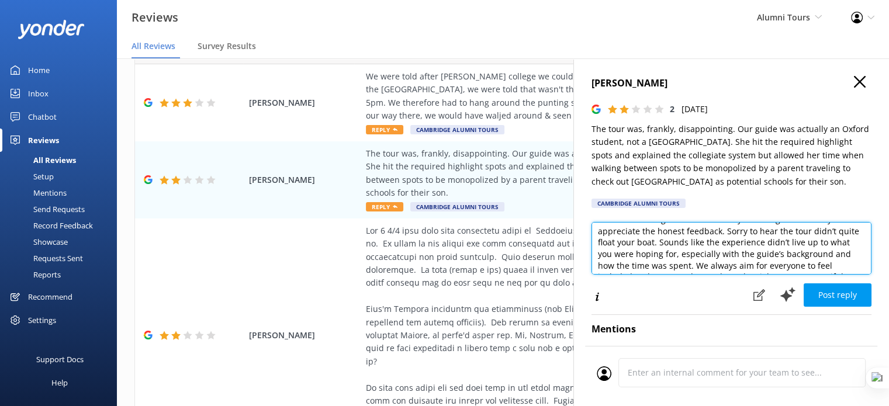
scroll to position [14, 0]
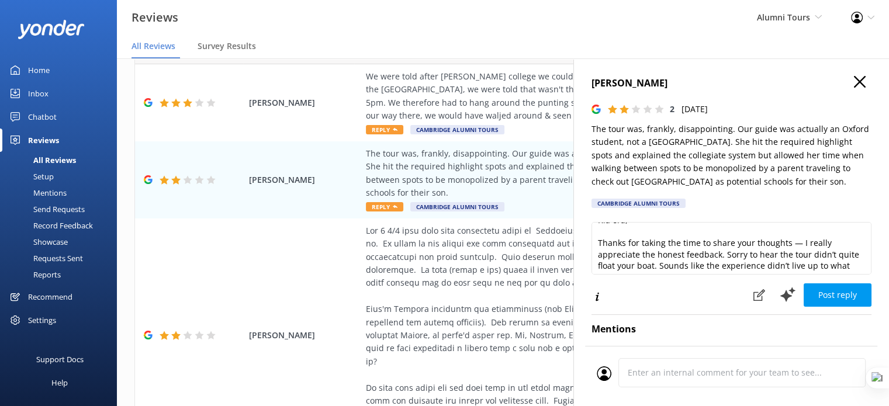
click at [853, 83] on use "button" at bounding box center [859, 82] width 12 height 12
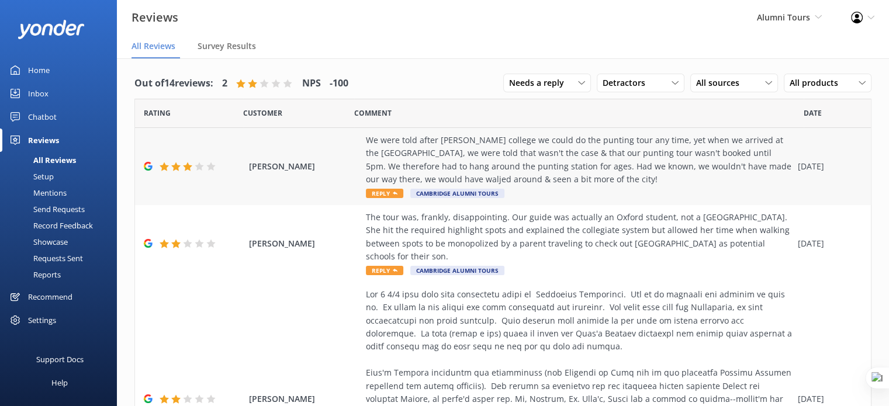
scroll to position [0, 0]
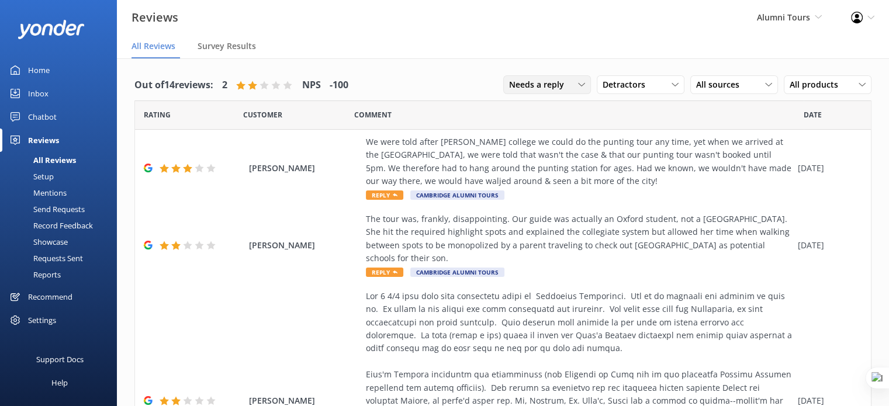
click at [550, 87] on span "Needs a reply" at bounding box center [540, 84] width 62 height 13
click at [558, 107] on link "All reply statuses" at bounding box center [556, 108] width 104 height 23
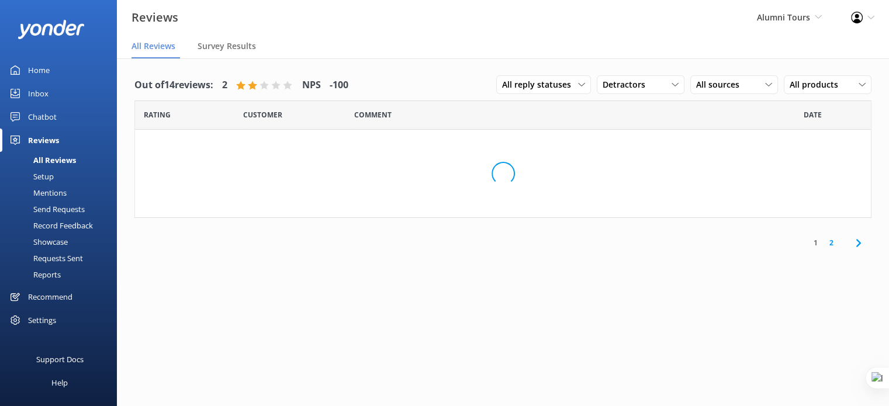
click at [44, 68] on div "Home" at bounding box center [39, 69] width 22 height 23
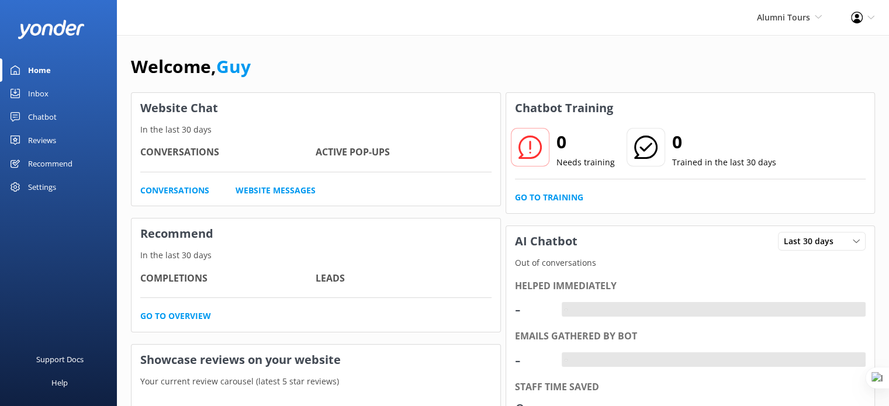
click at [42, 136] on div "Reviews" at bounding box center [42, 140] width 28 height 23
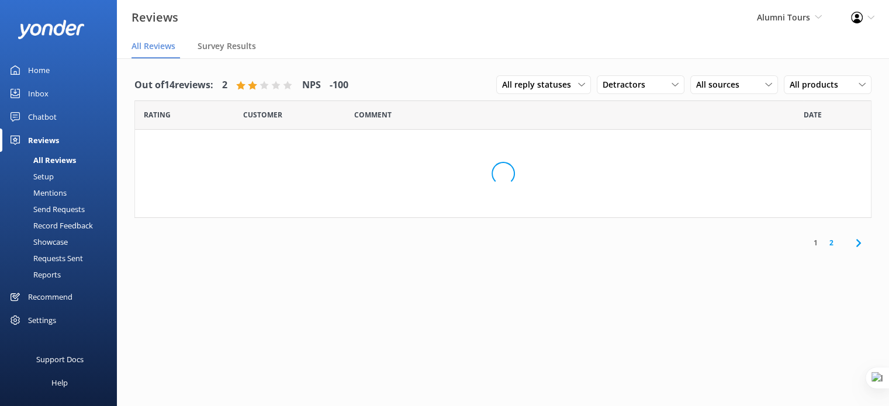
click at [42, 175] on div "Setup" at bounding box center [30, 176] width 47 height 16
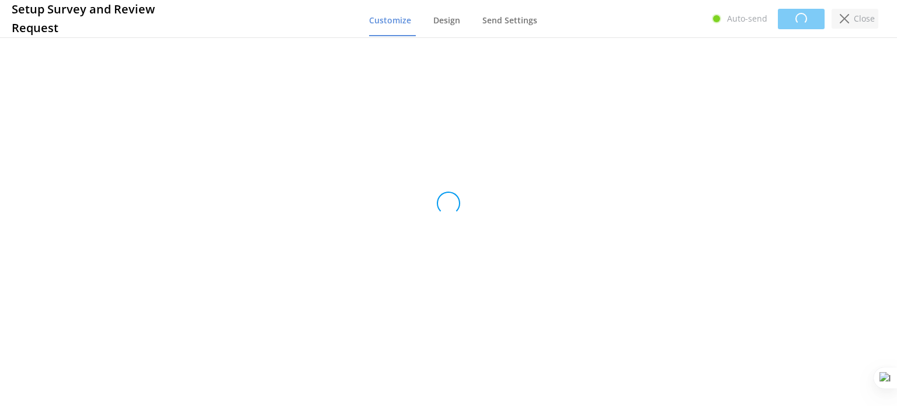
click at [849, 16] on icon at bounding box center [844, 18] width 9 height 9
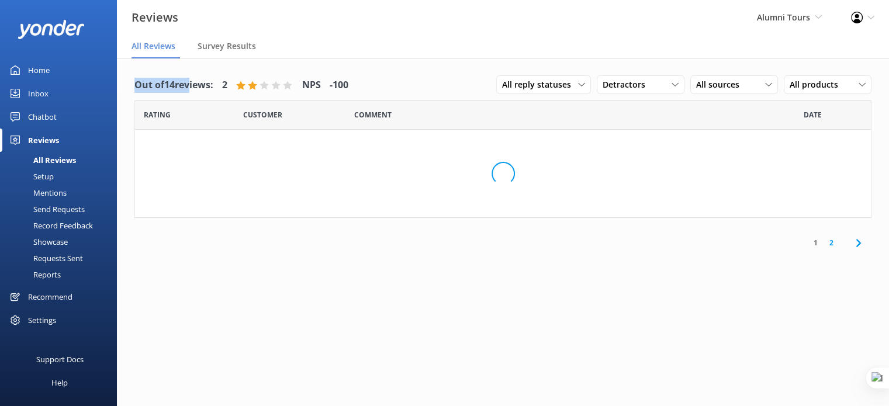
drag, startPoint x: 135, startPoint y: 81, endPoint x: 186, endPoint y: 81, distance: 51.4
click at [186, 81] on h4 "Out of 14 reviews:" at bounding box center [173, 85] width 79 height 15
click at [211, 81] on h4 "Out of 14 reviews:" at bounding box center [173, 85] width 79 height 15
click at [52, 112] on div "Chatbot" at bounding box center [42, 116] width 29 height 23
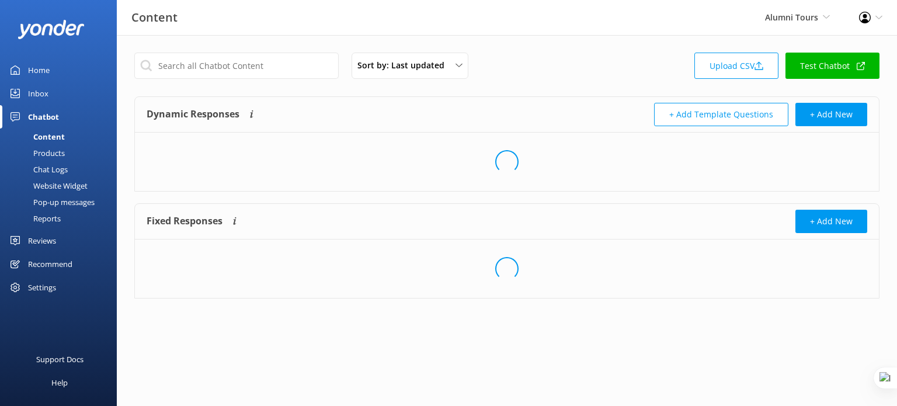
click at [55, 189] on div "Website Widget" at bounding box center [47, 186] width 81 height 16
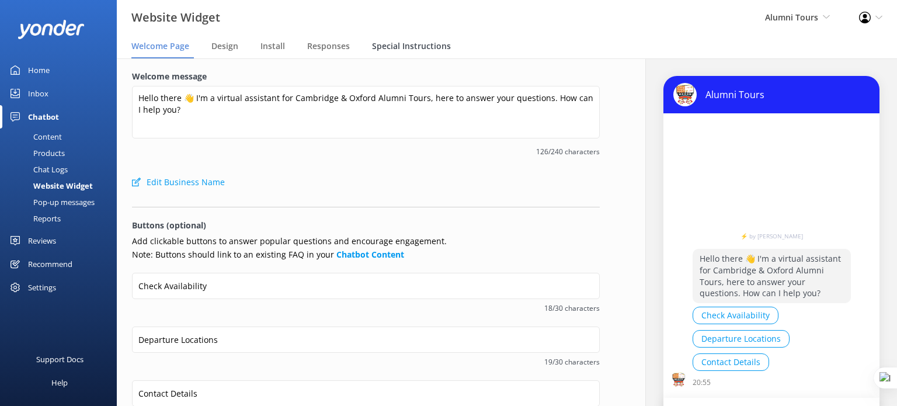
click at [418, 48] on span "Special Instructions" at bounding box center [411, 46] width 79 height 12
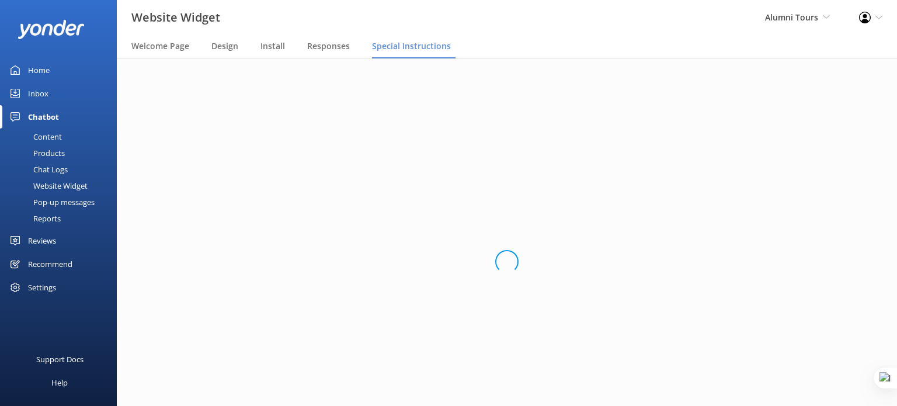
click at [44, 70] on div "Home" at bounding box center [39, 69] width 22 height 23
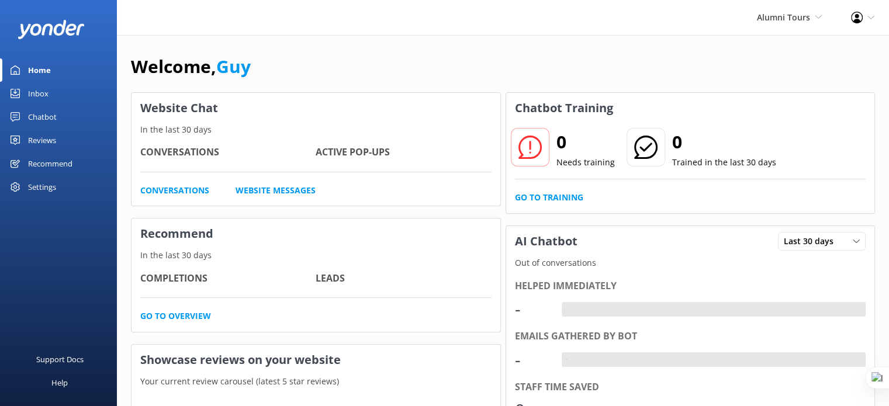
click at [54, 184] on div "Settings" at bounding box center [42, 186] width 28 height 23
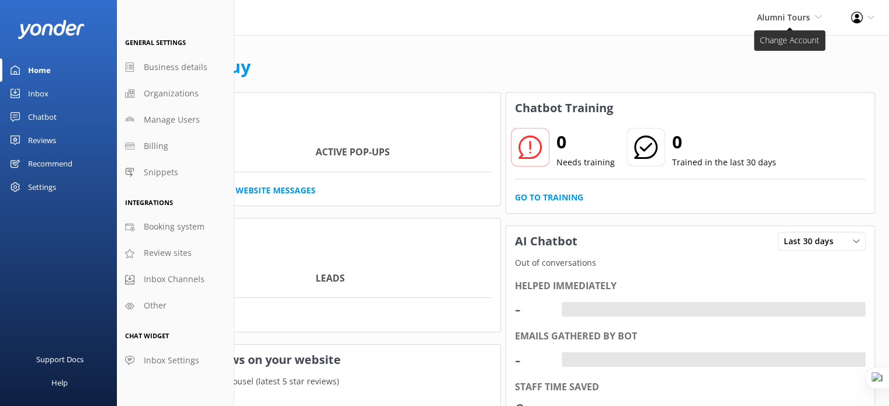
click at [778, 20] on span "Alumni Tours" at bounding box center [783, 17] width 53 height 11
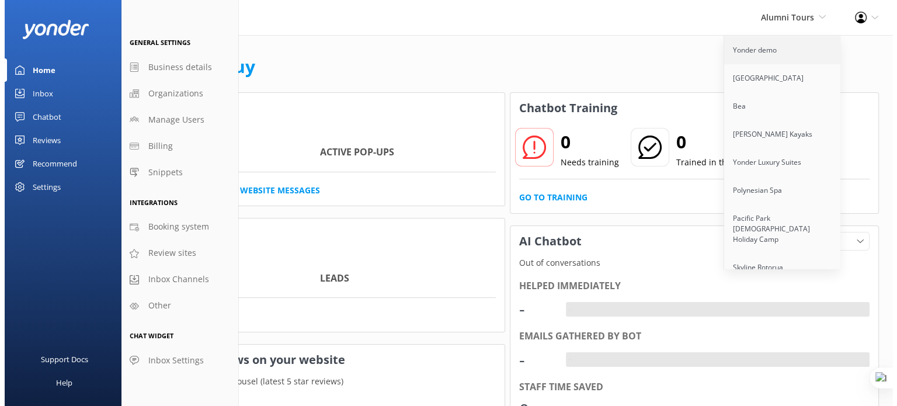
scroll to position [2701, 0]
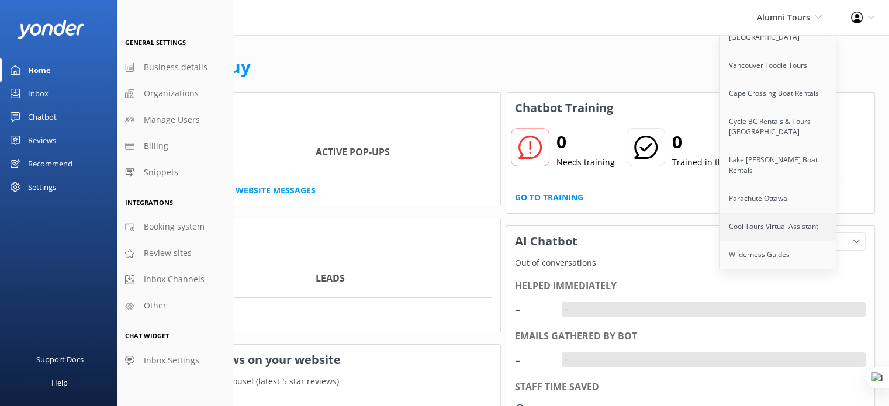
click at [762, 213] on link "Cool Tours Virtual Assistant" at bounding box center [778, 227] width 117 height 28
